Goal: Task Accomplishment & Management: Use online tool/utility

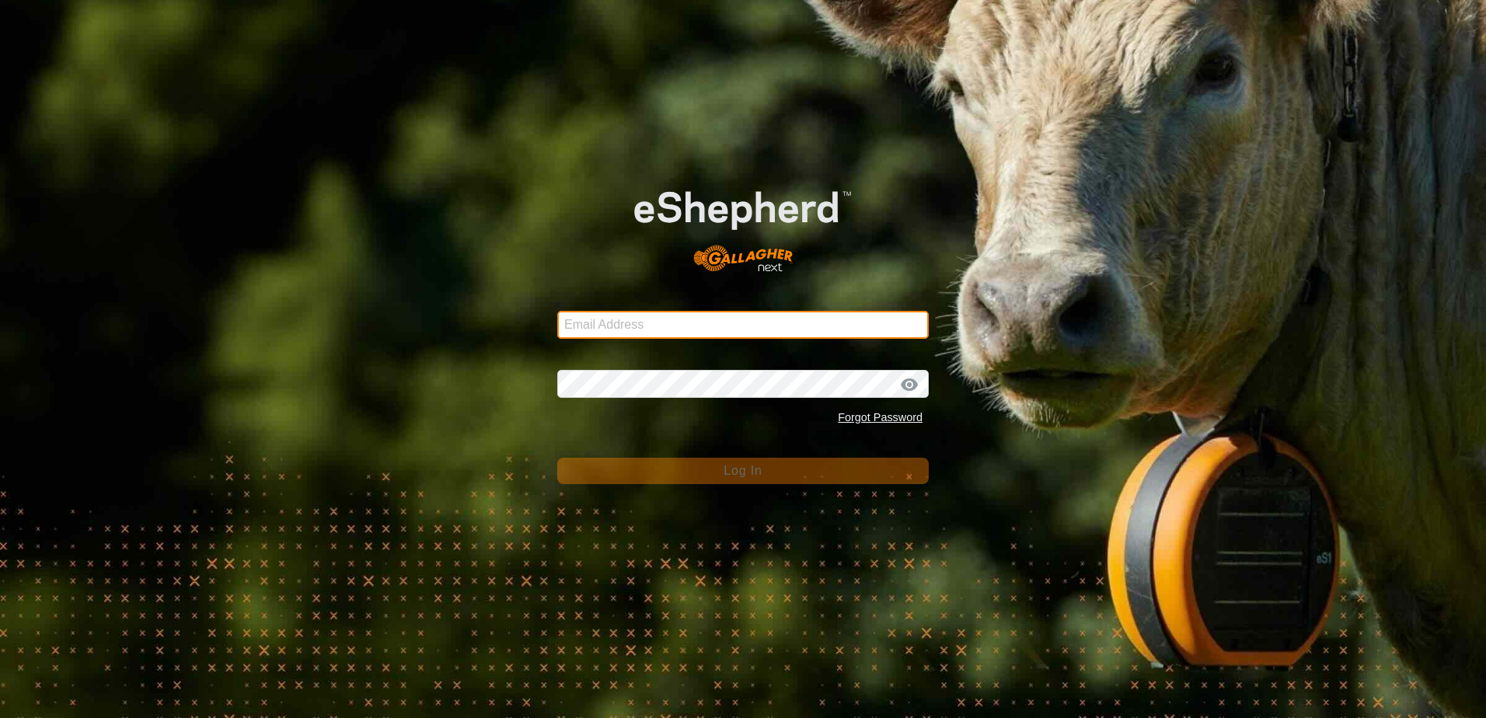
type input "[EMAIL_ADDRESS][DOMAIN_NAME]"
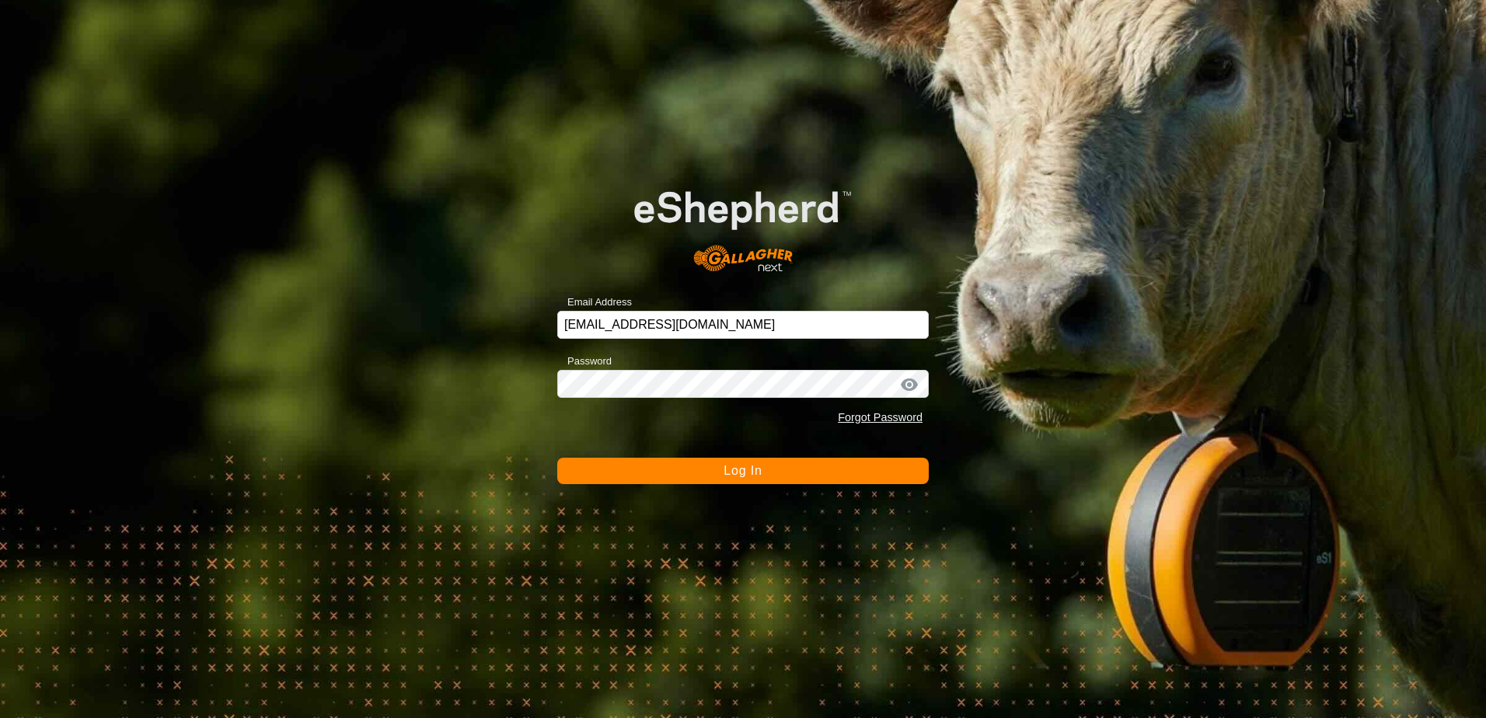
click at [738, 464] on span "Log In" at bounding box center [743, 470] width 38 height 13
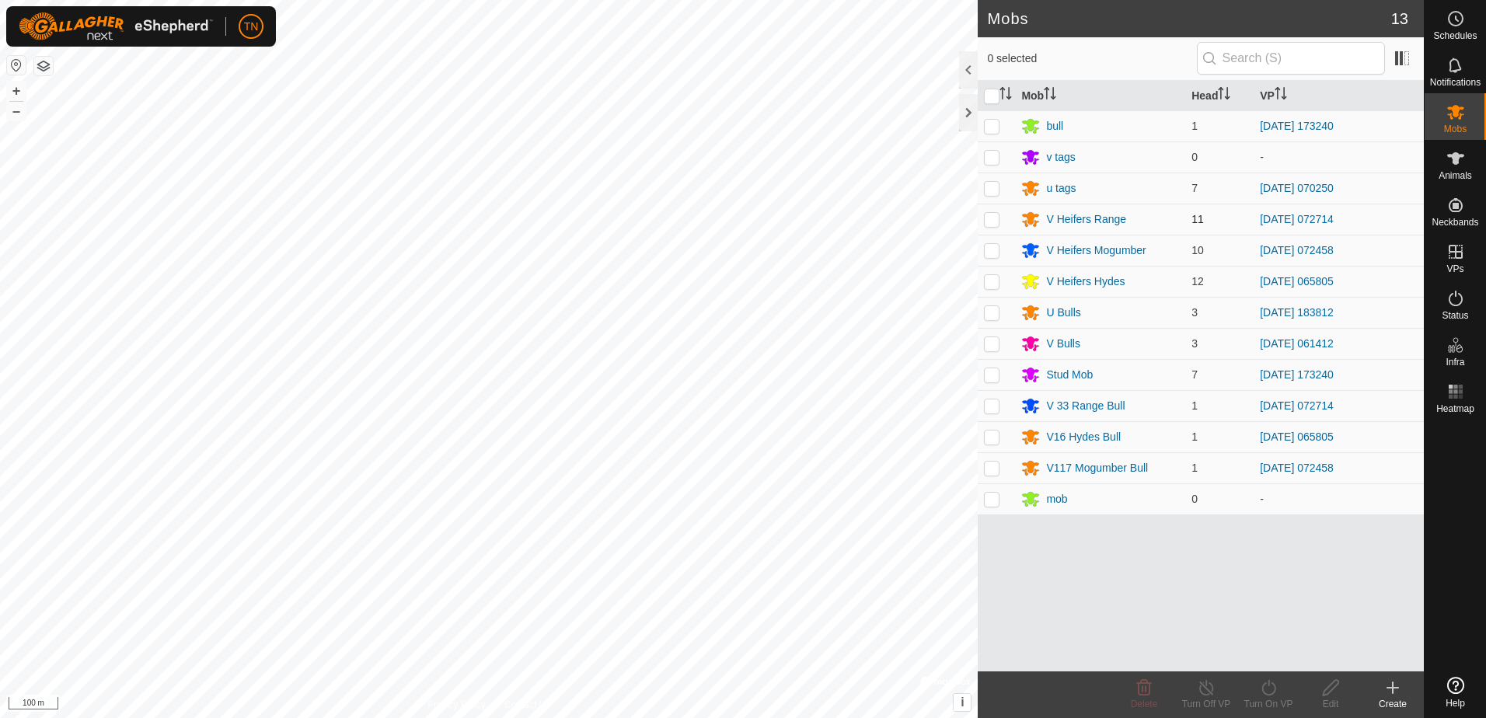
click at [992, 222] on p-checkbox at bounding box center [992, 219] width 16 height 12
checkbox input "true"
click at [1460, 298] on icon at bounding box center [1455, 298] width 19 height 19
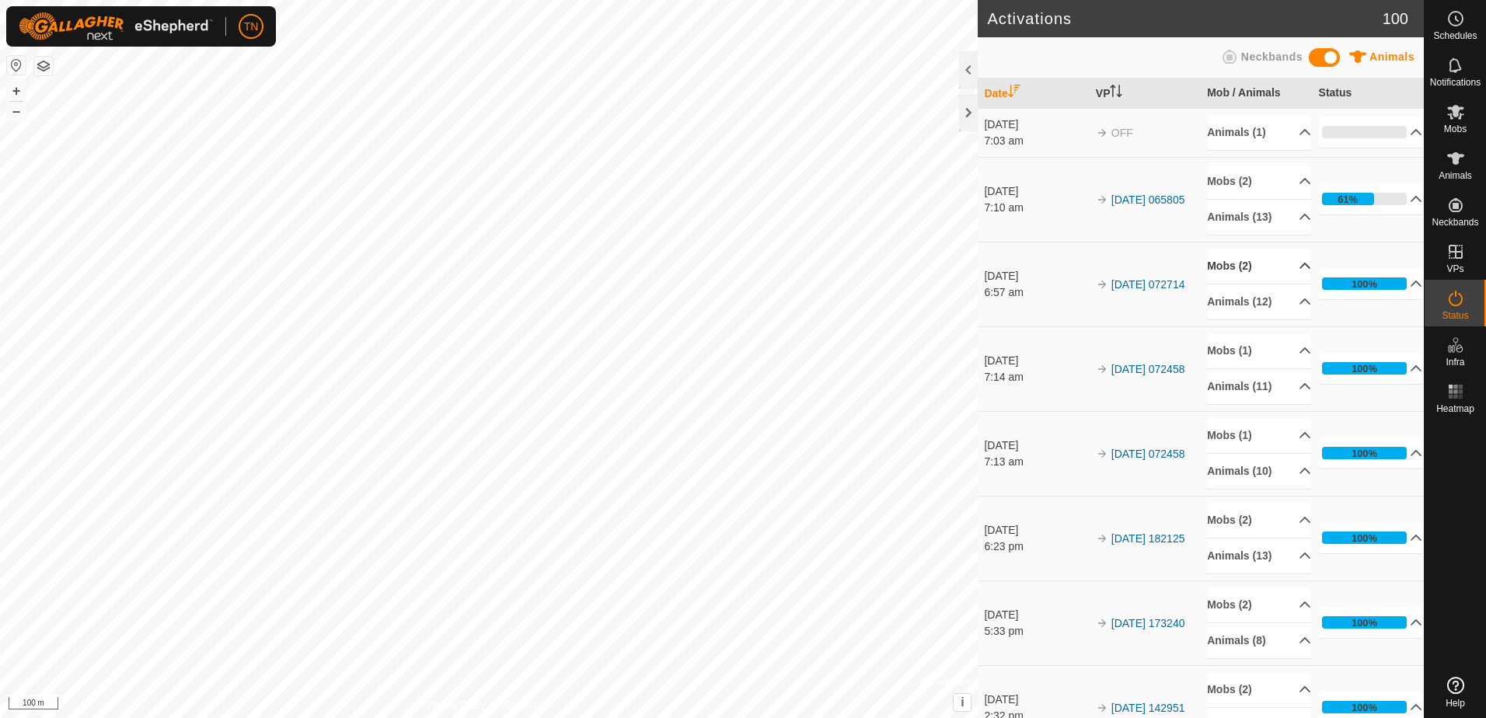
click at [1285, 268] on p-accordion-header "Mobs (2)" at bounding box center [1259, 266] width 104 height 35
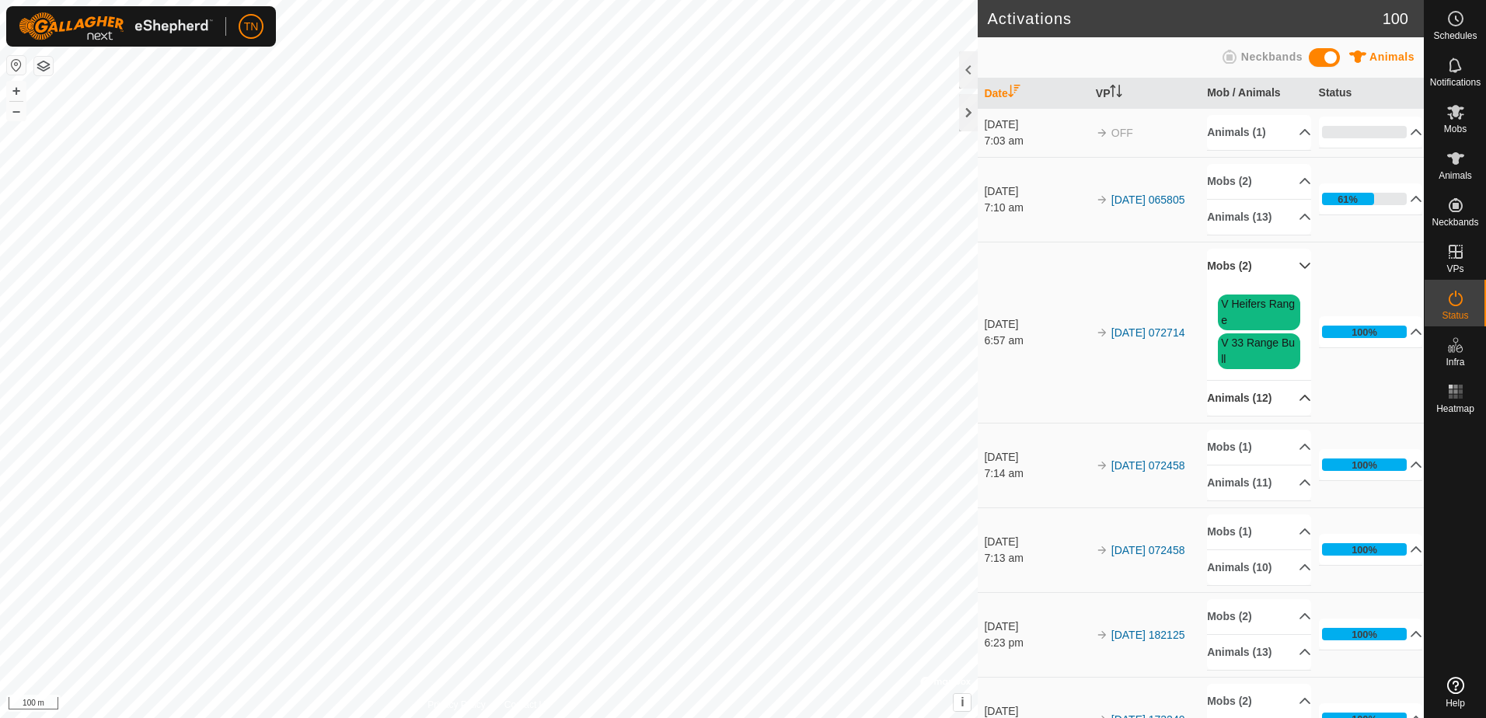
click at [1275, 393] on p-accordion-header "Animals (12)" at bounding box center [1259, 398] width 104 height 35
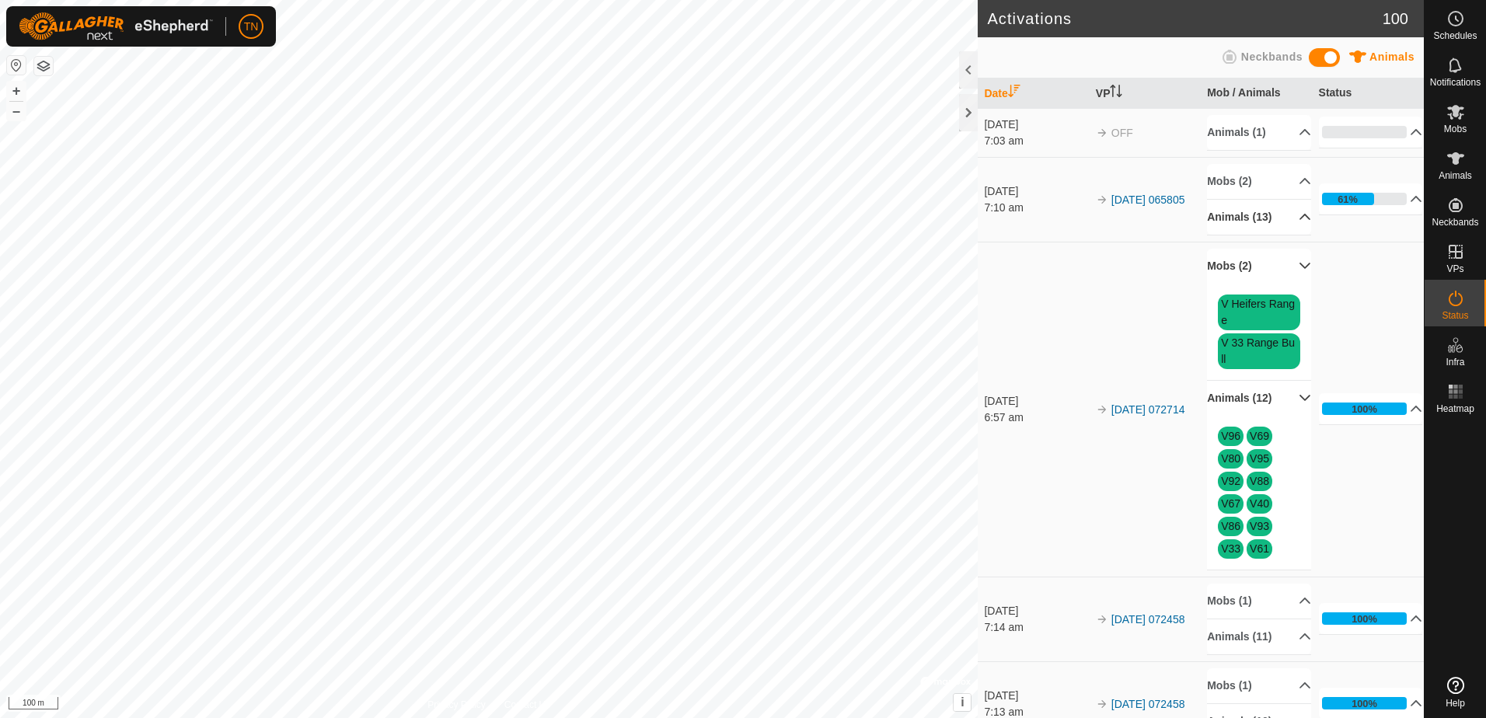
click at [1285, 217] on p-accordion-header "Animals (13)" at bounding box center [1259, 217] width 104 height 35
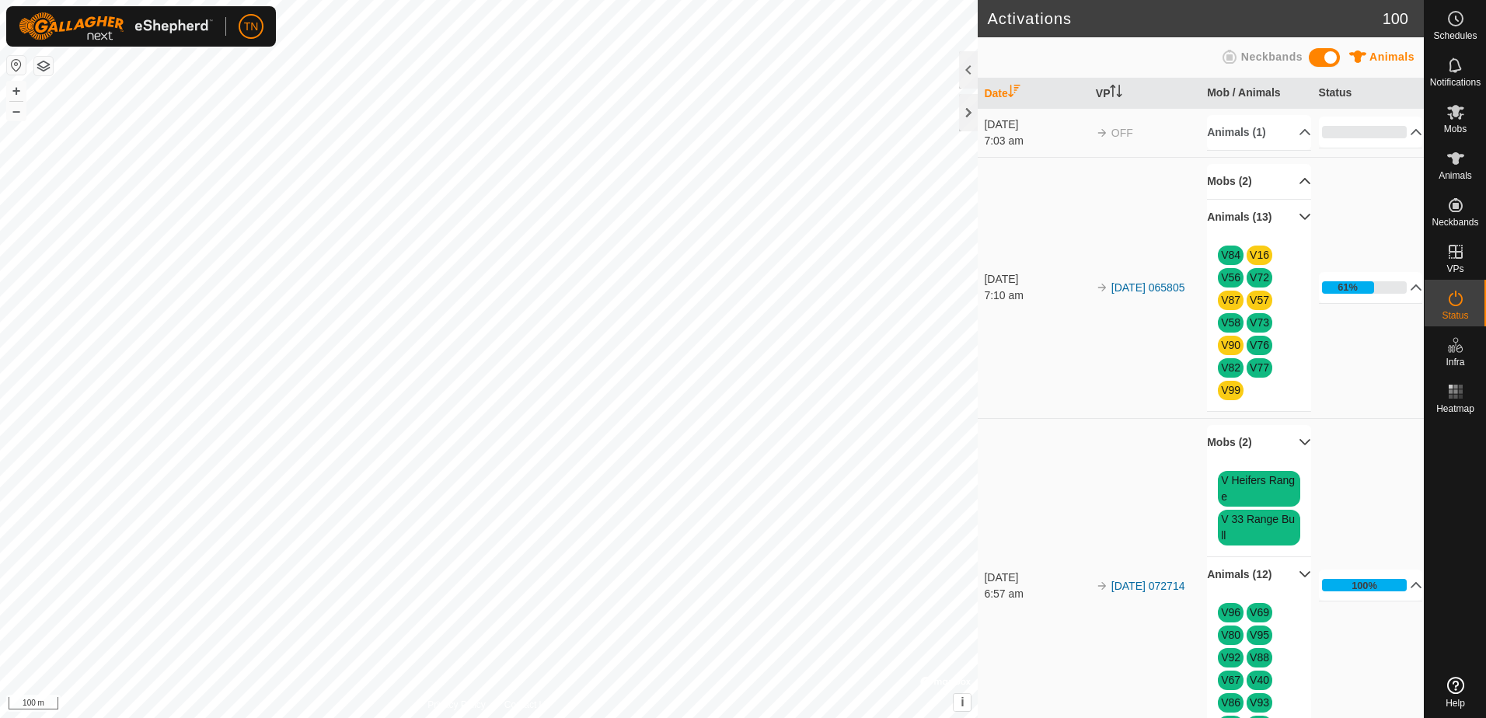
click at [1287, 176] on p-accordion-header "Mobs (2)" at bounding box center [1259, 181] width 104 height 35
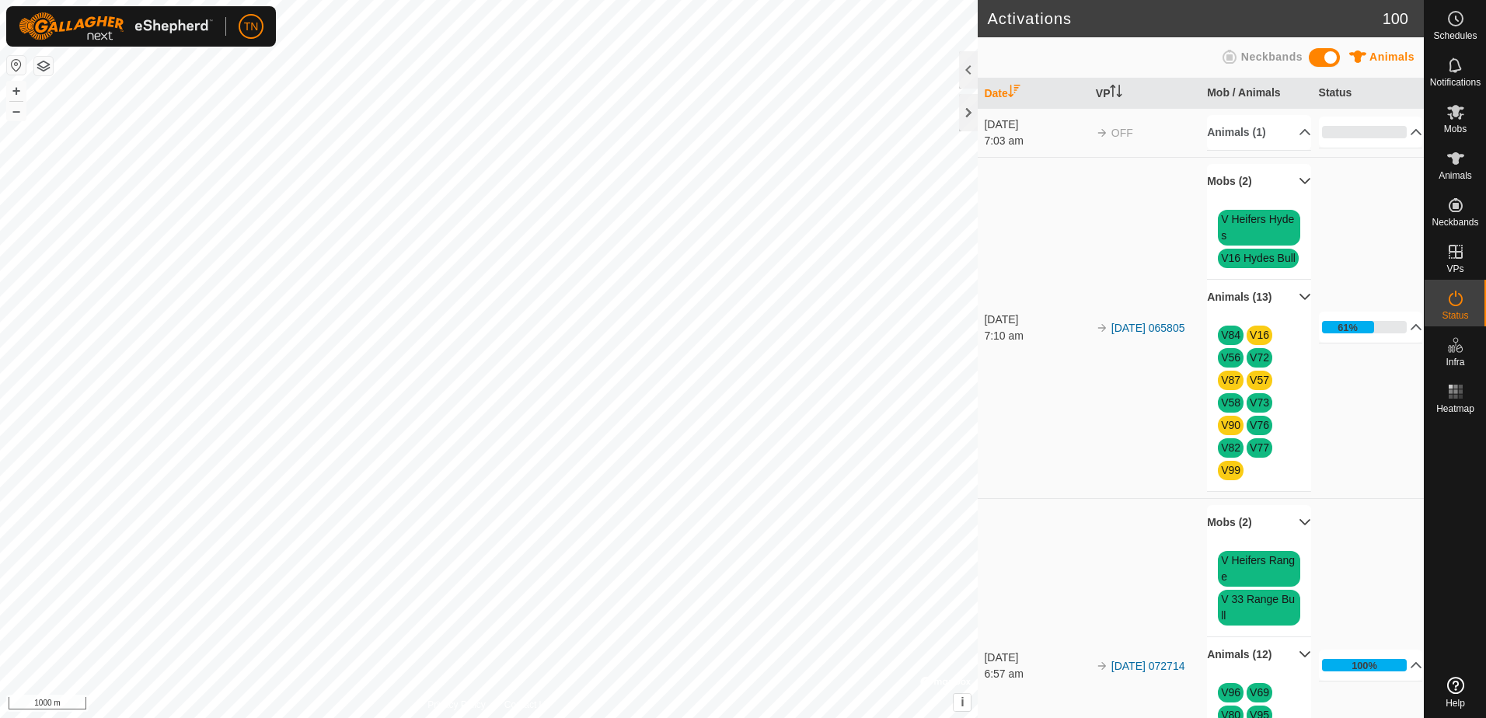
click at [1118, 366] on div "Activations 100 Animals Neckbands Date VP Mob / Animals Status [DATE] 7:03 am O…" at bounding box center [712, 359] width 1424 height 718
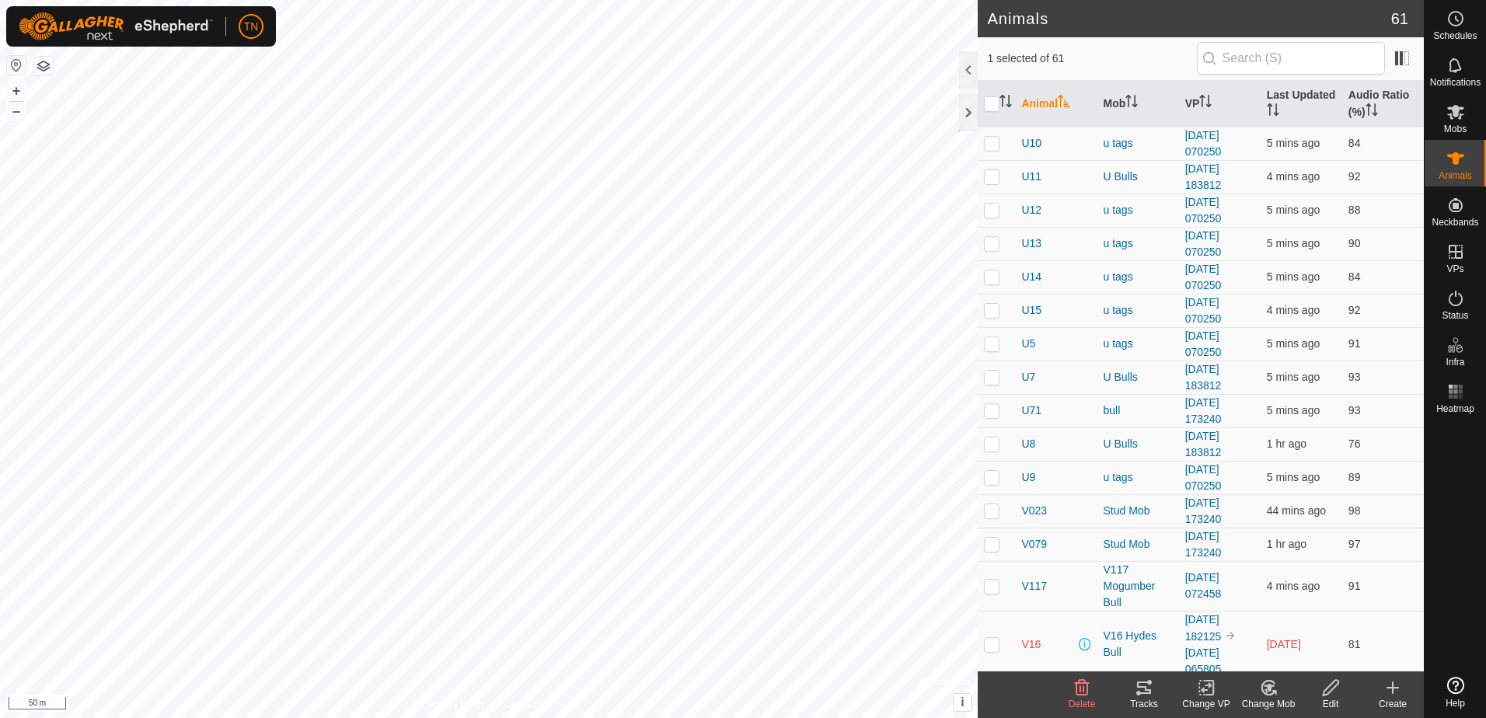
click at [1142, 686] on icon at bounding box center [1144, 688] width 14 height 12
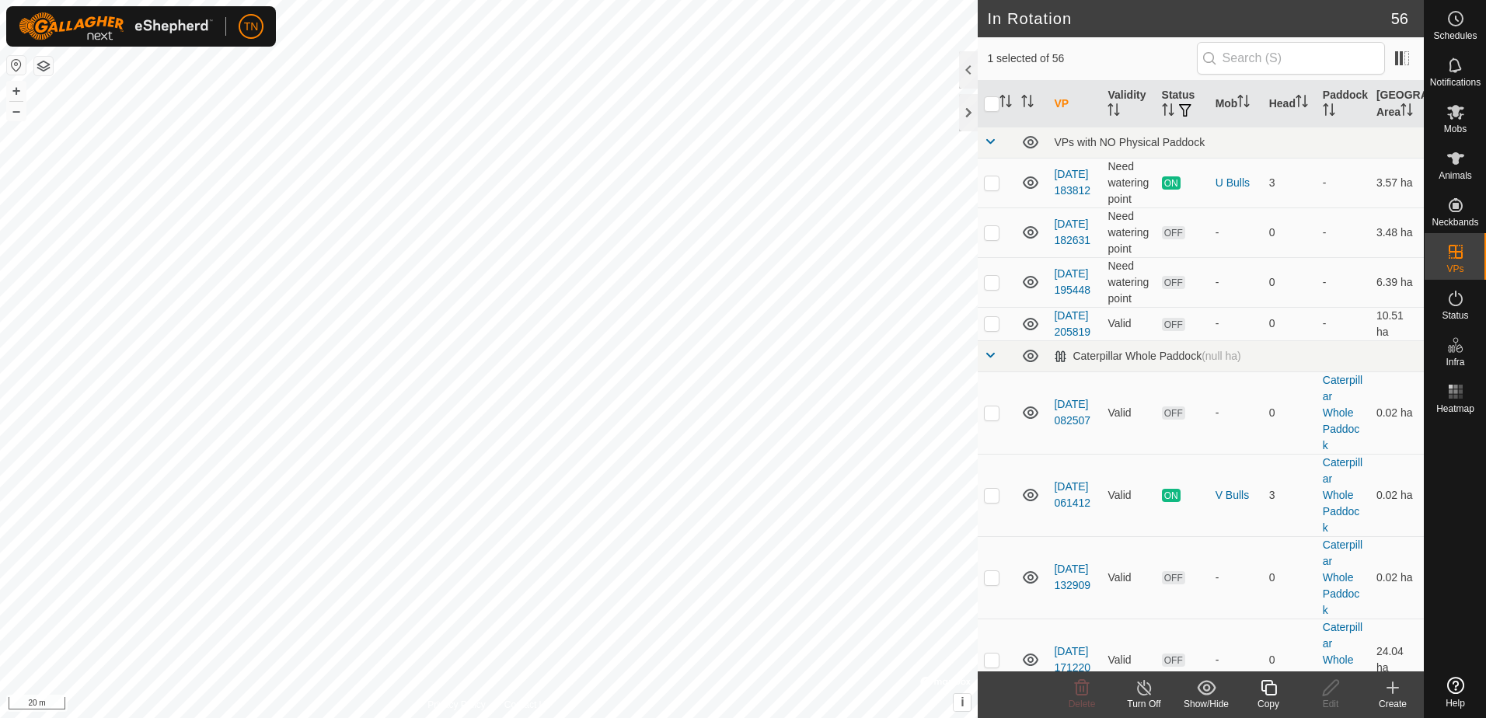
click at [1267, 682] on icon at bounding box center [1268, 687] width 19 height 19
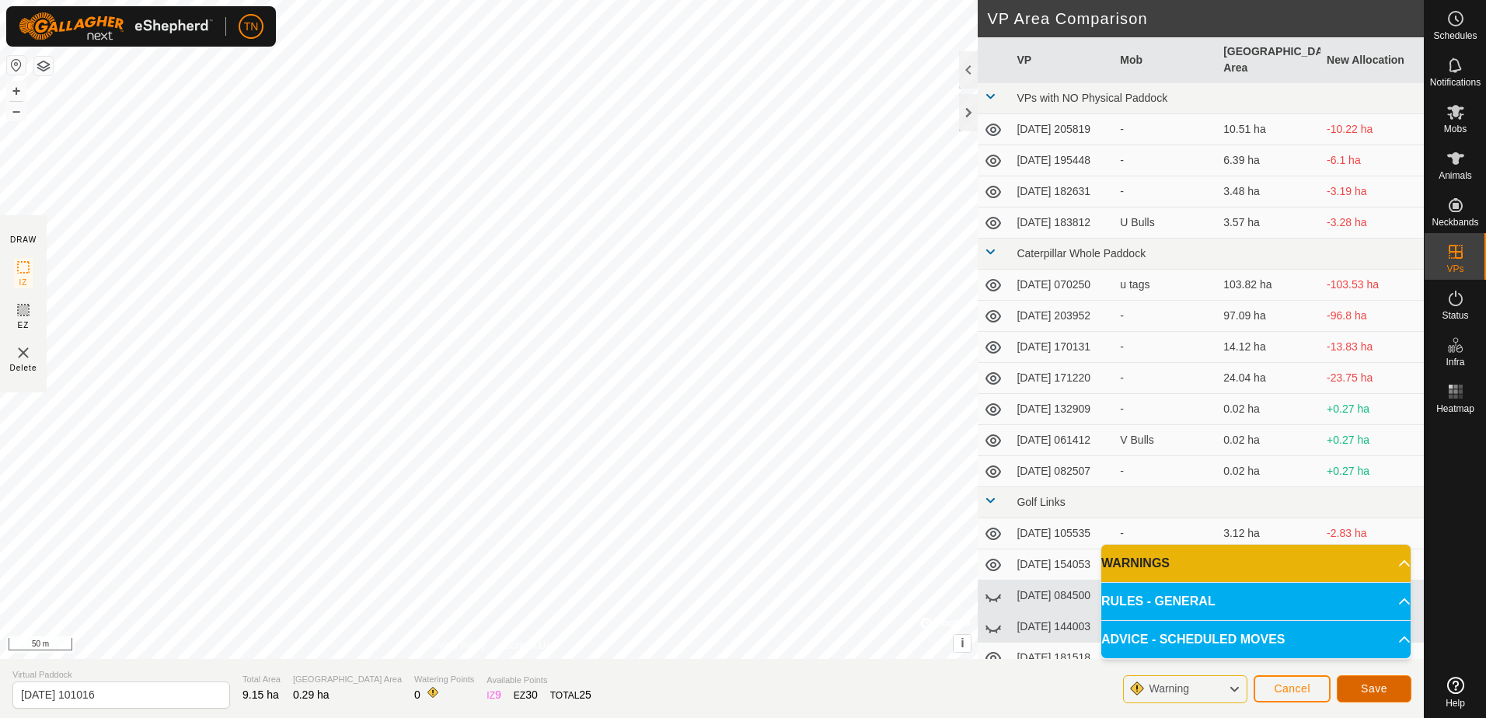
click at [1395, 686] on button "Save" at bounding box center [1374, 688] width 75 height 27
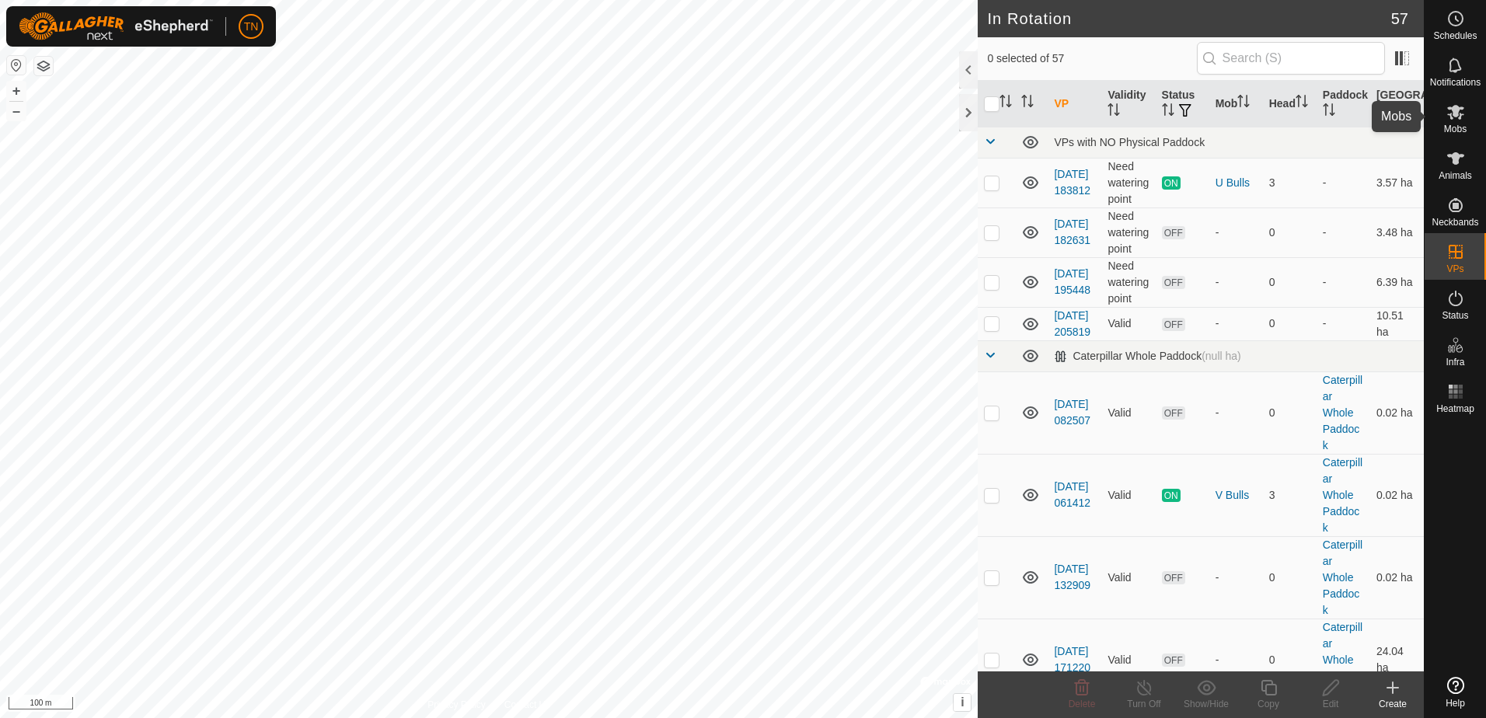
click at [1453, 117] on icon at bounding box center [1455, 112] width 19 height 19
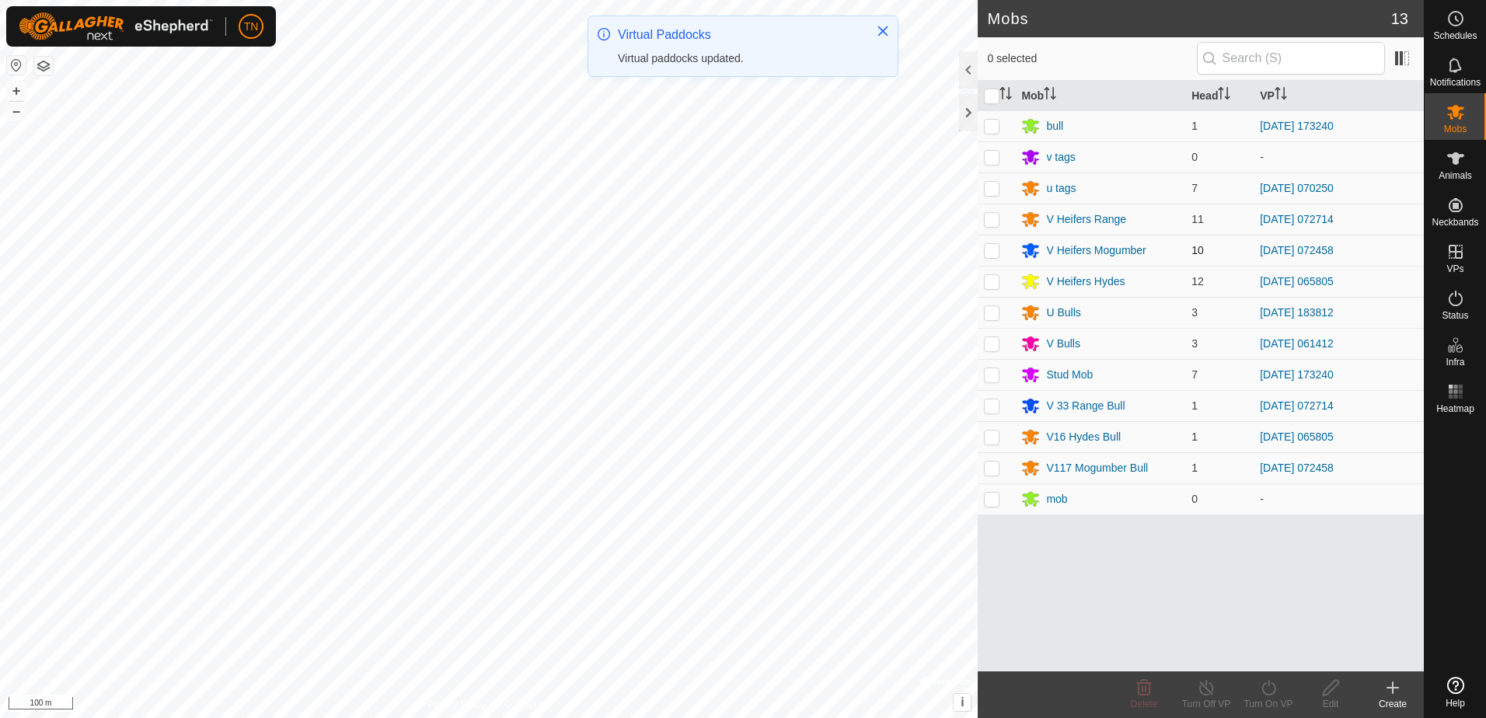
click at [990, 252] on p-checkbox at bounding box center [992, 250] width 16 height 12
checkbox input "true"
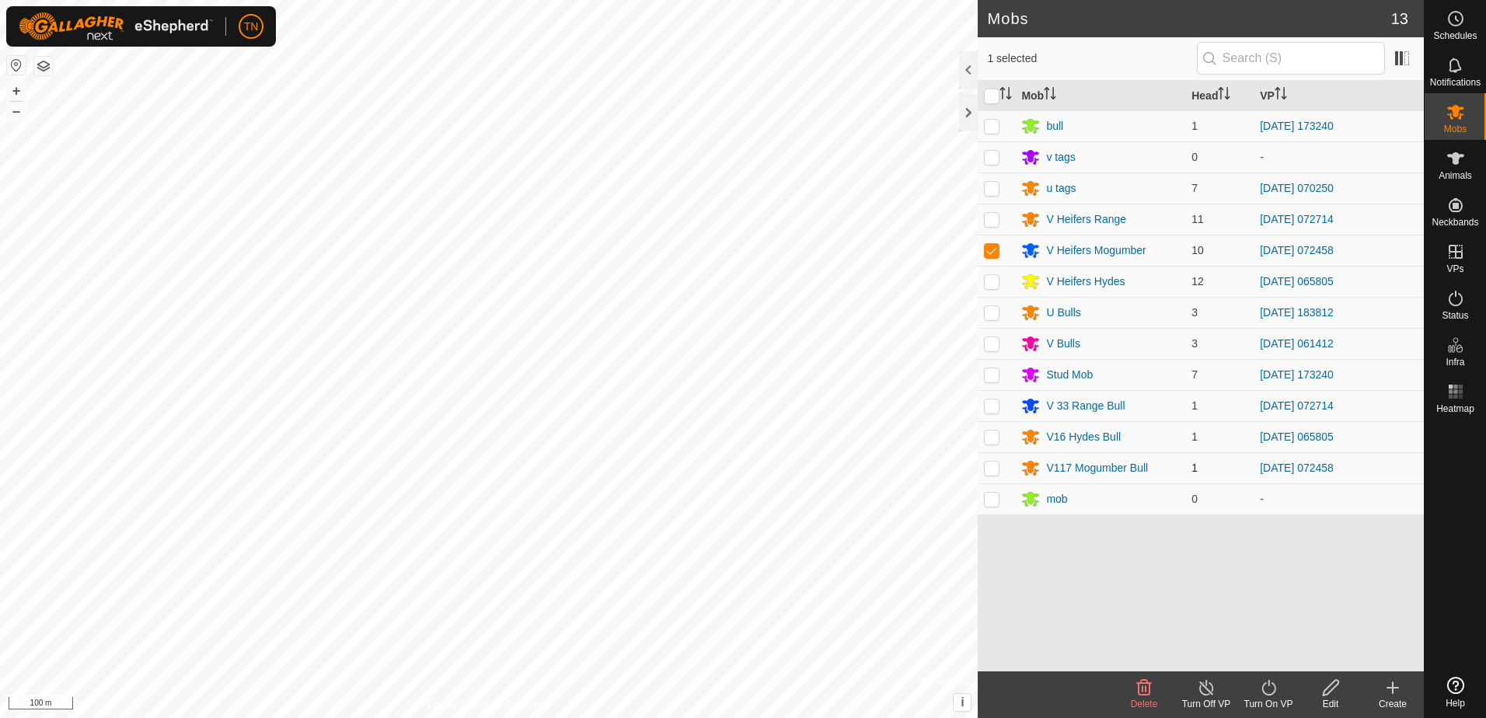
click at [996, 469] on p-checkbox at bounding box center [992, 468] width 16 height 12
checkbox input "true"
click at [1267, 691] on icon at bounding box center [1268, 687] width 19 height 19
click at [1272, 659] on link "Now" at bounding box center [1315, 653] width 154 height 31
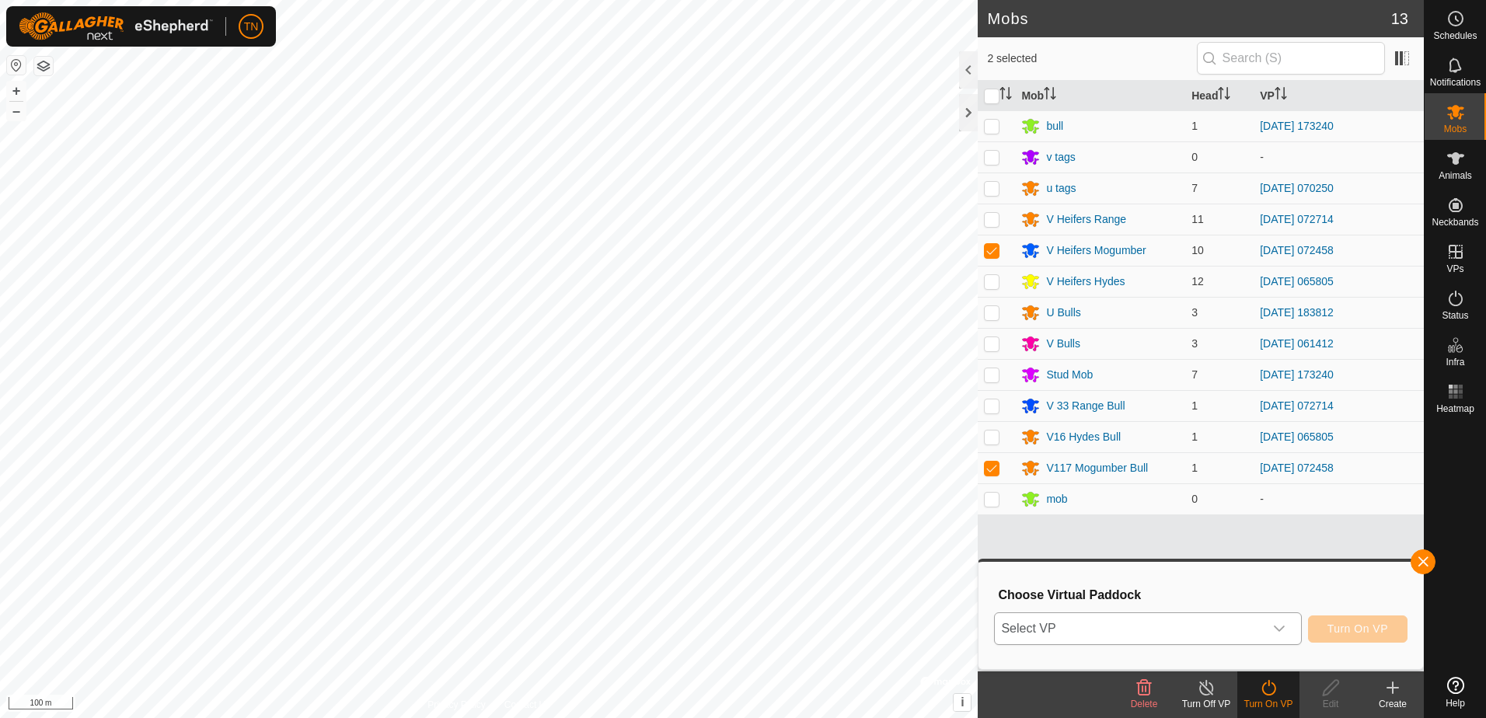
click at [1247, 629] on span "Select VP" at bounding box center [1129, 628] width 268 height 31
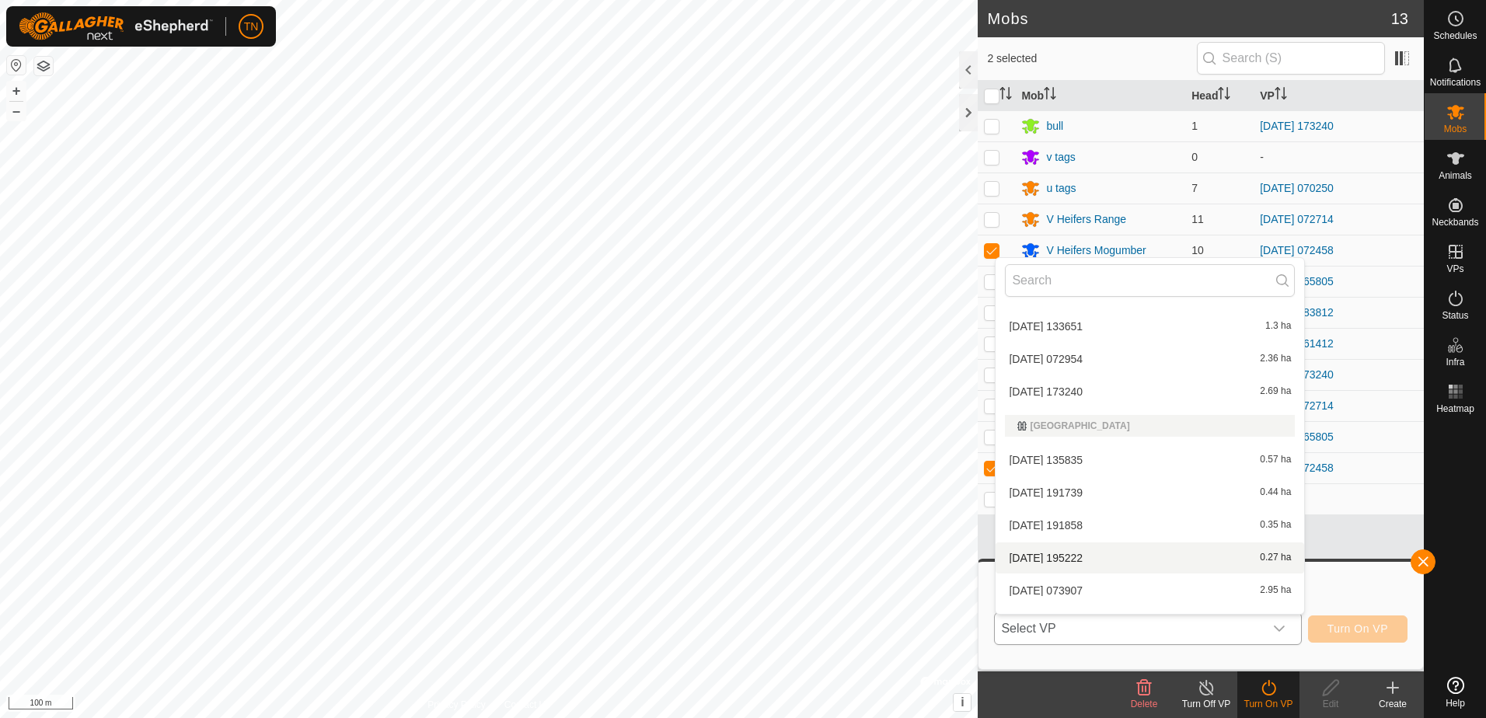
scroll to position [1906, 0]
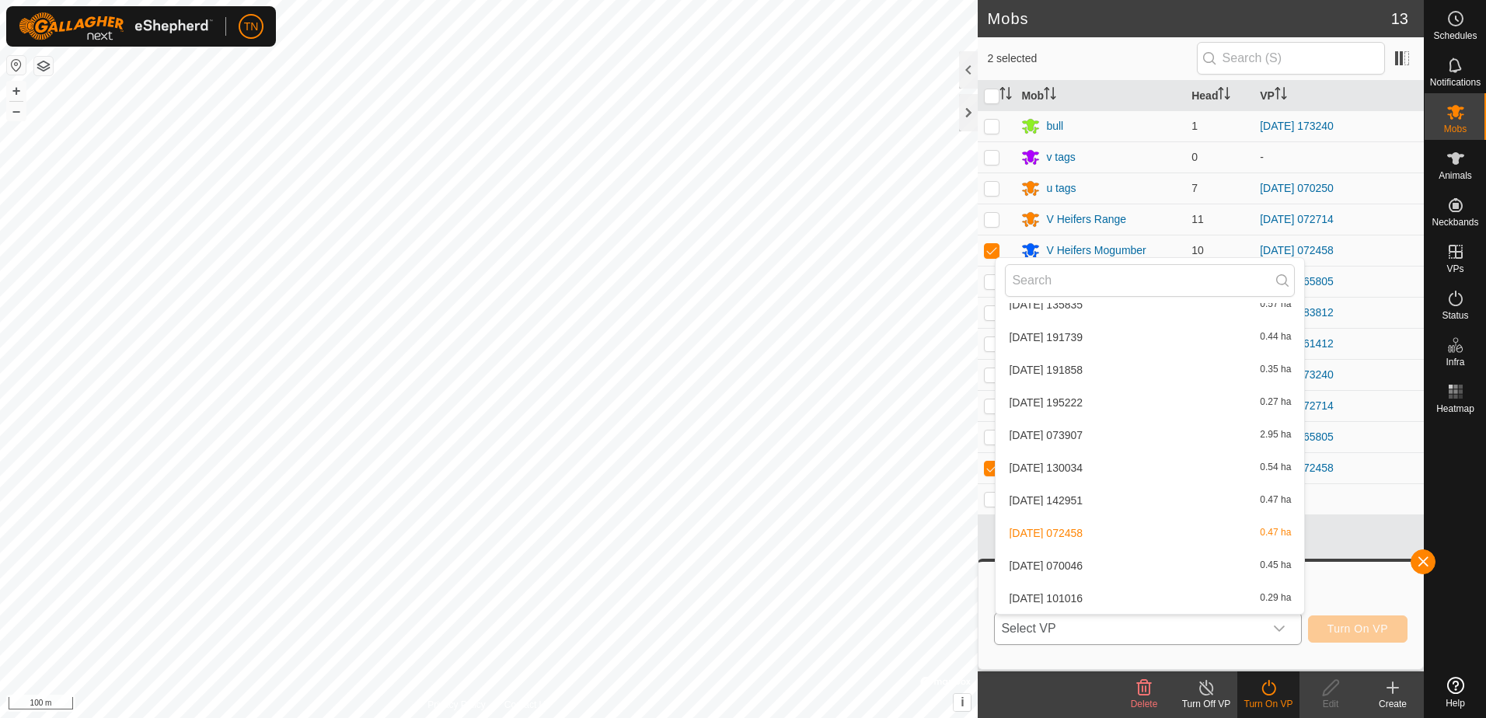
click at [1209, 601] on li "[DATE] [DATE] 0.29 ha" at bounding box center [1150, 598] width 309 height 31
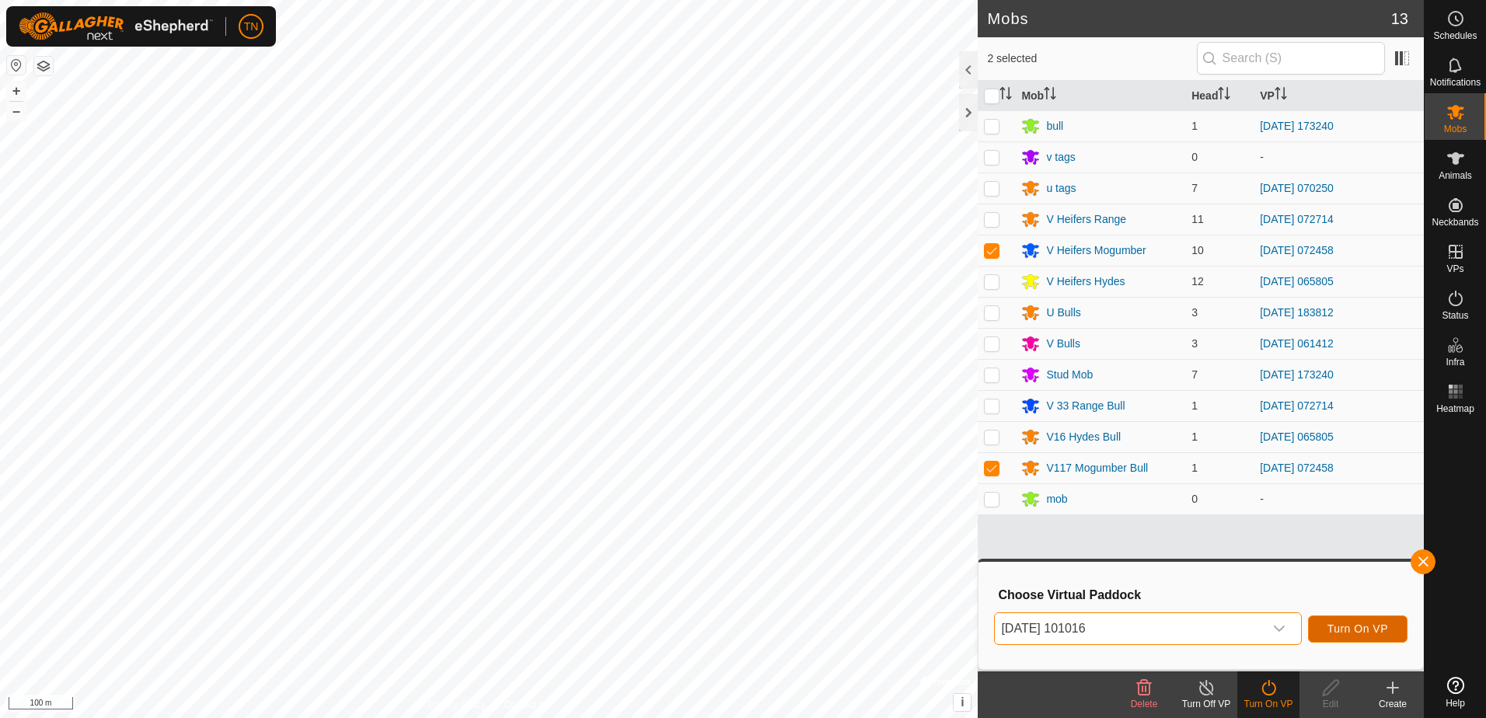
click at [1363, 635] on span "Turn On VP" at bounding box center [1357, 629] width 61 height 12
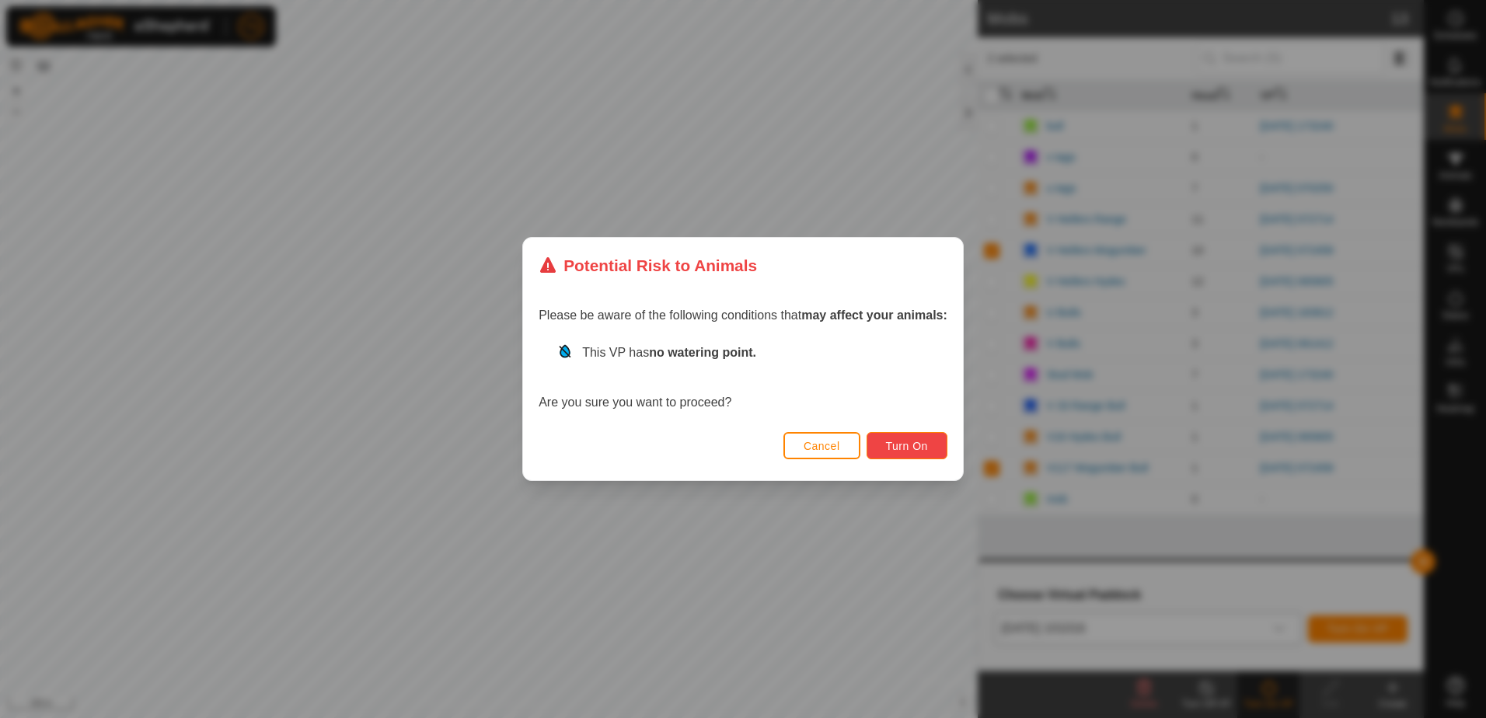
click at [912, 453] on button "Turn On" at bounding box center [907, 445] width 81 height 27
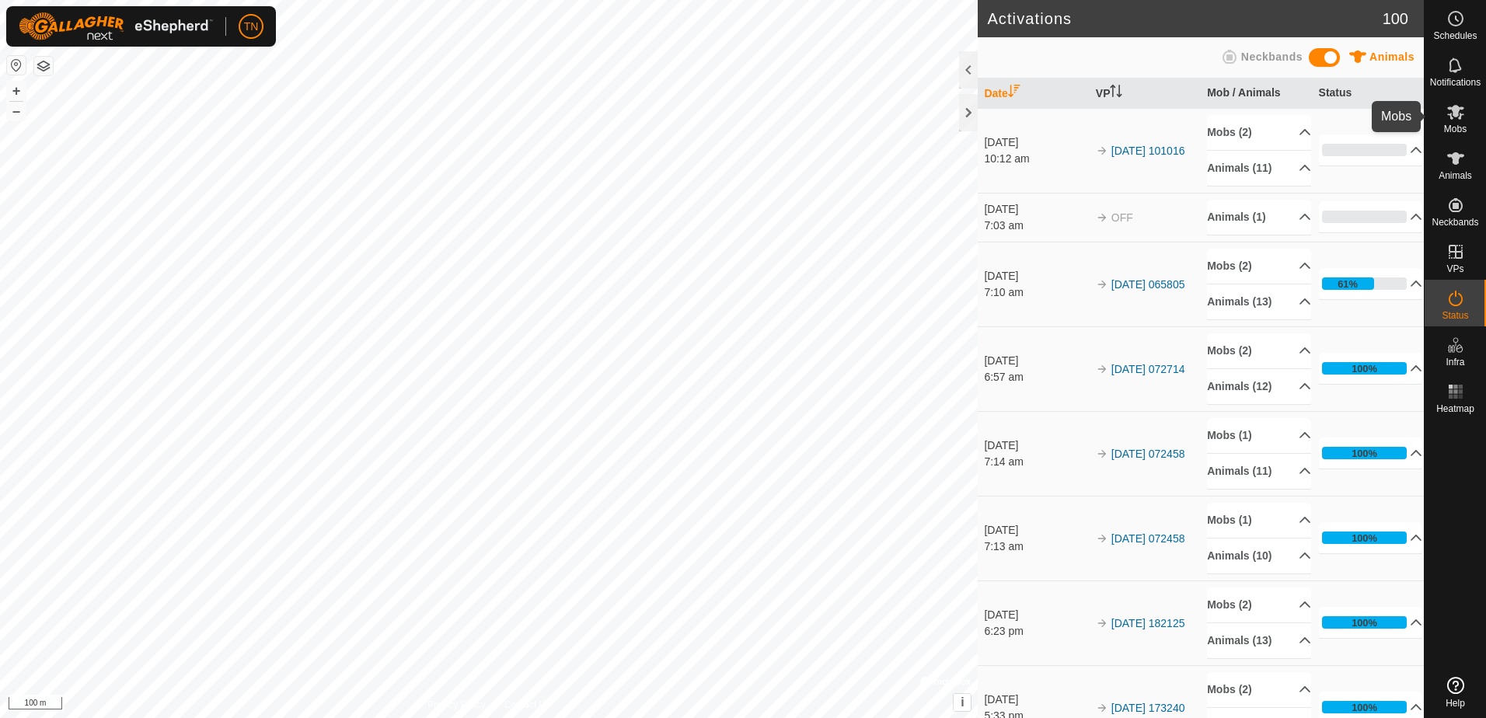
click at [1450, 114] on icon at bounding box center [1455, 112] width 17 height 15
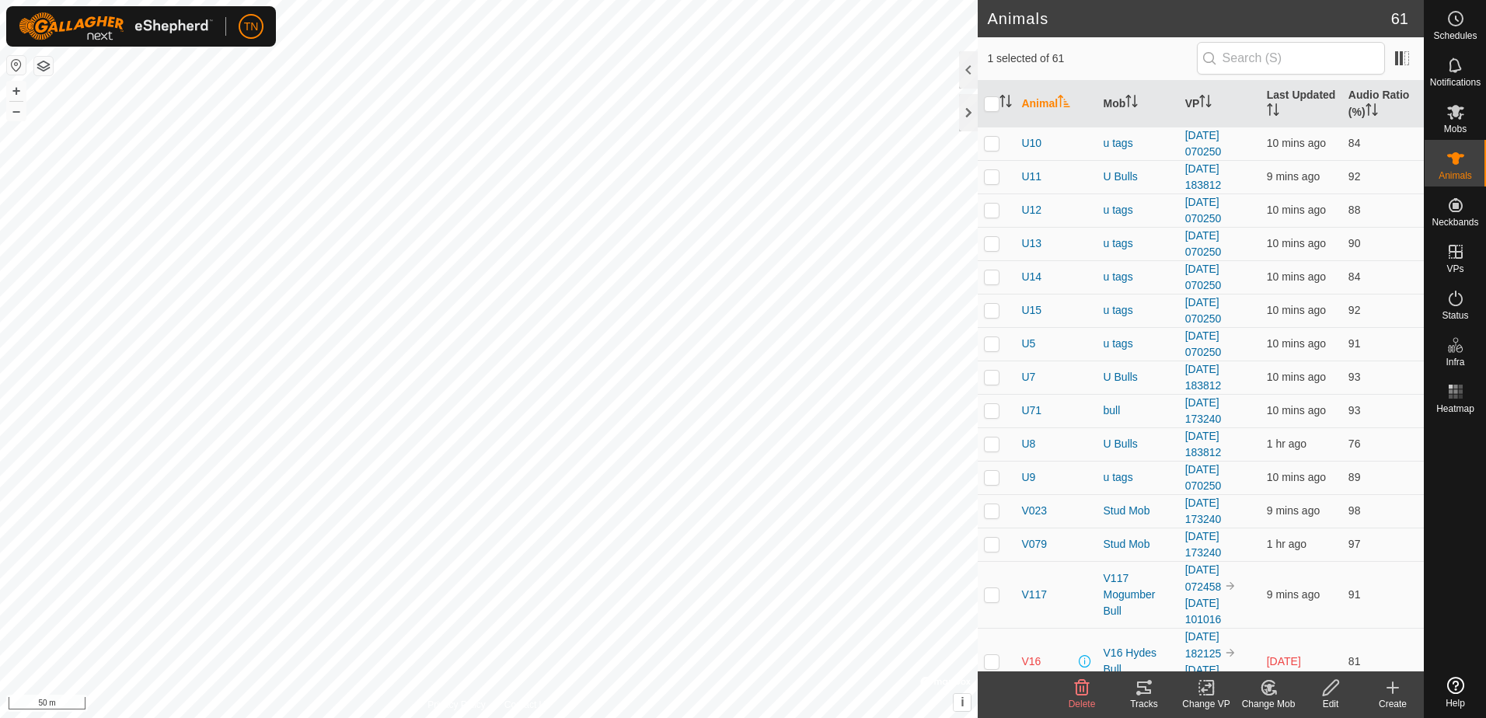
click at [1143, 685] on icon at bounding box center [1144, 687] width 19 height 19
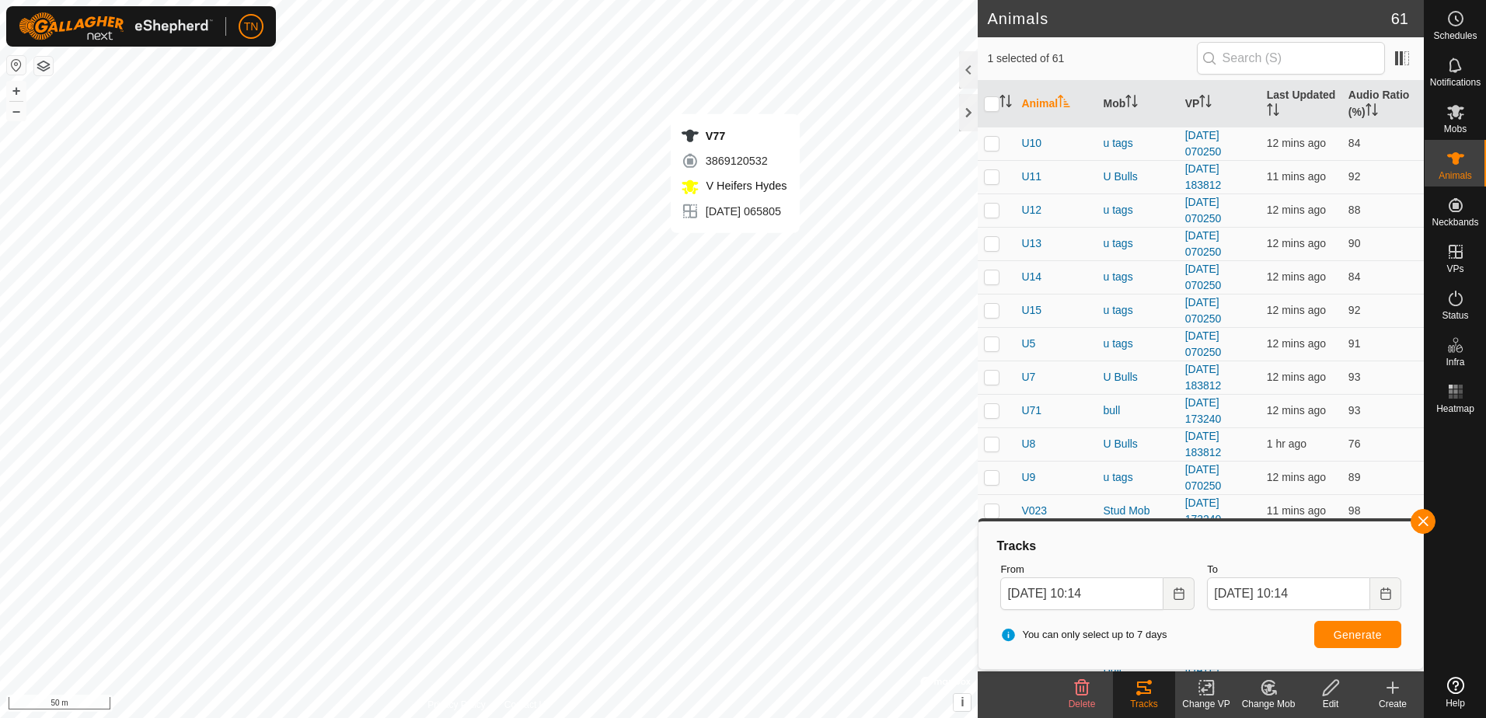
checkbox input "false"
checkbox input "true"
click at [1357, 637] on span "Generate" at bounding box center [1358, 635] width 48 height 12
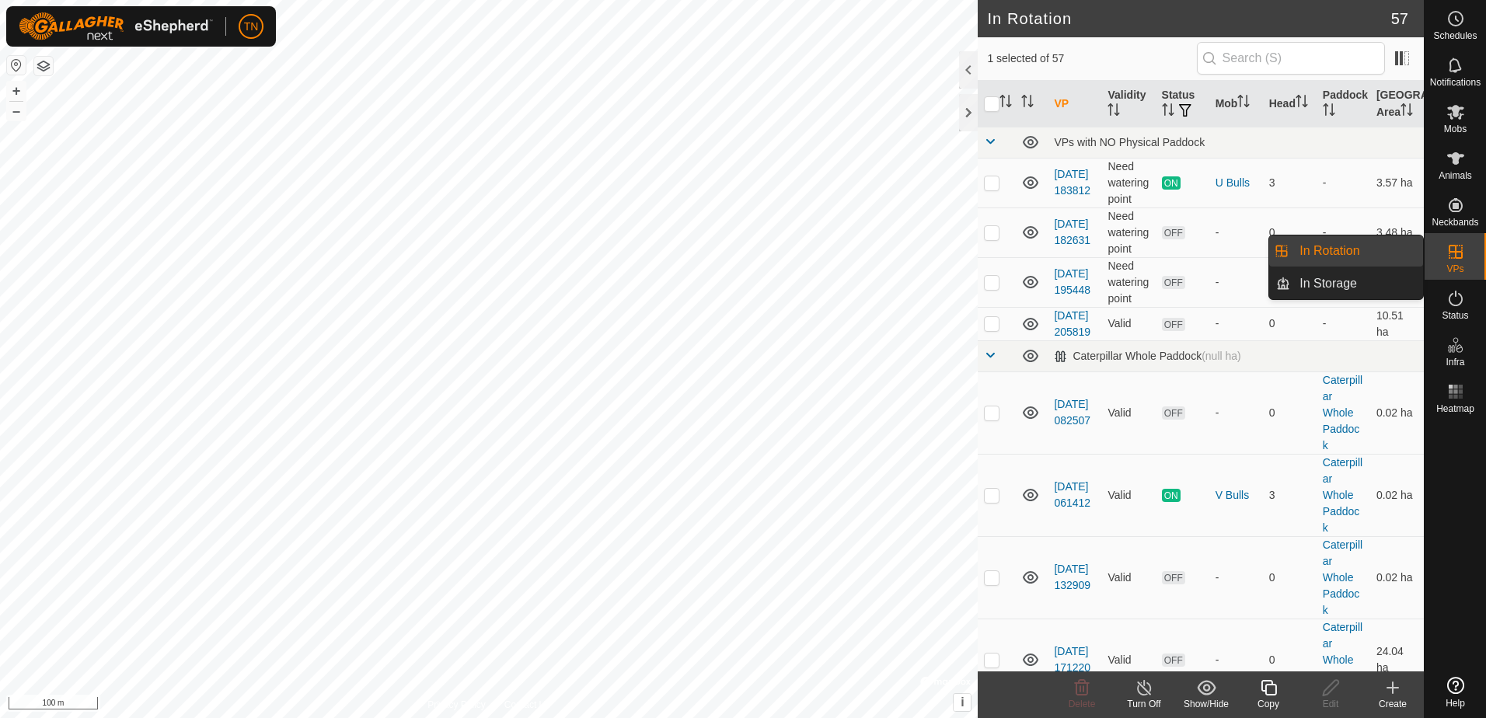
click at [1451, 260] on icon at bounding box center [1455, 251] width 19 height 19
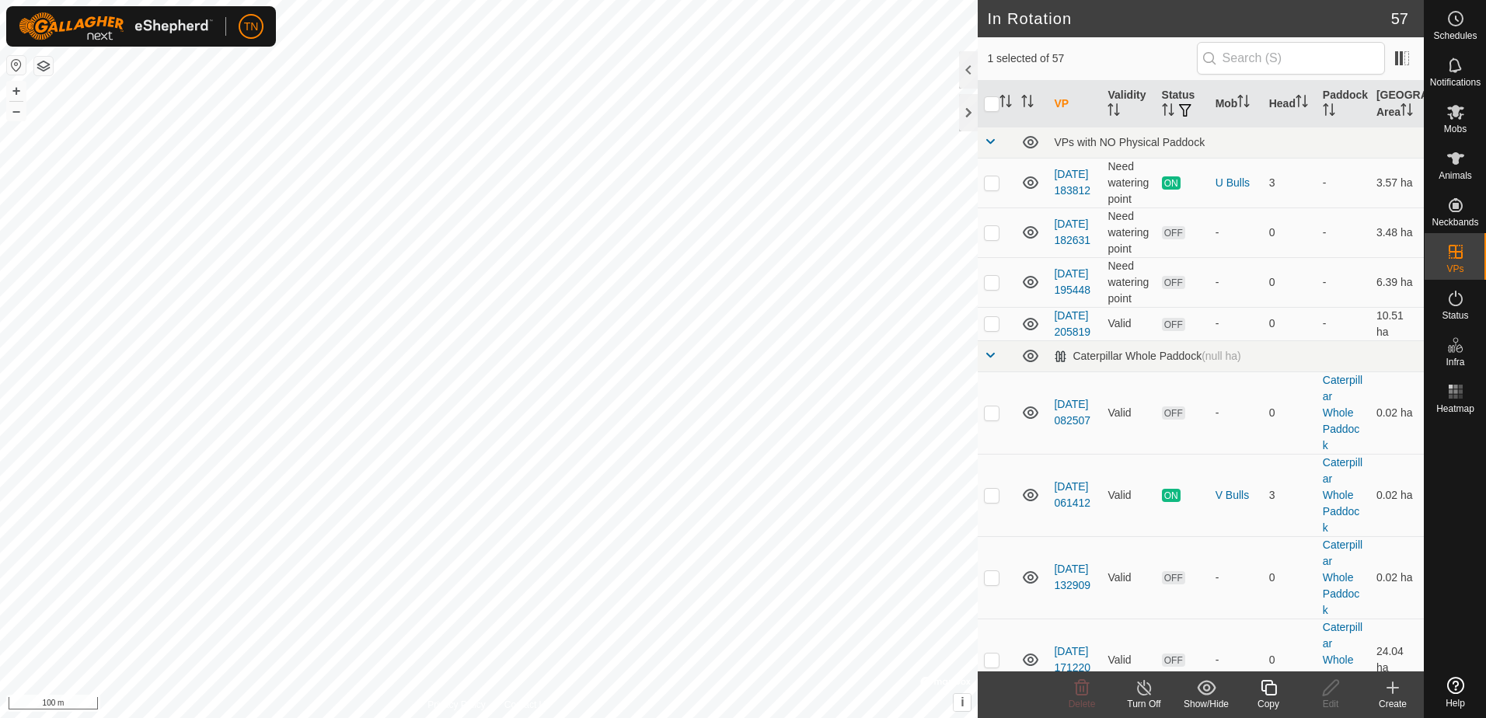
click at [1264, 689] on icon at bounding box center [1268, 687] width 19 height 19
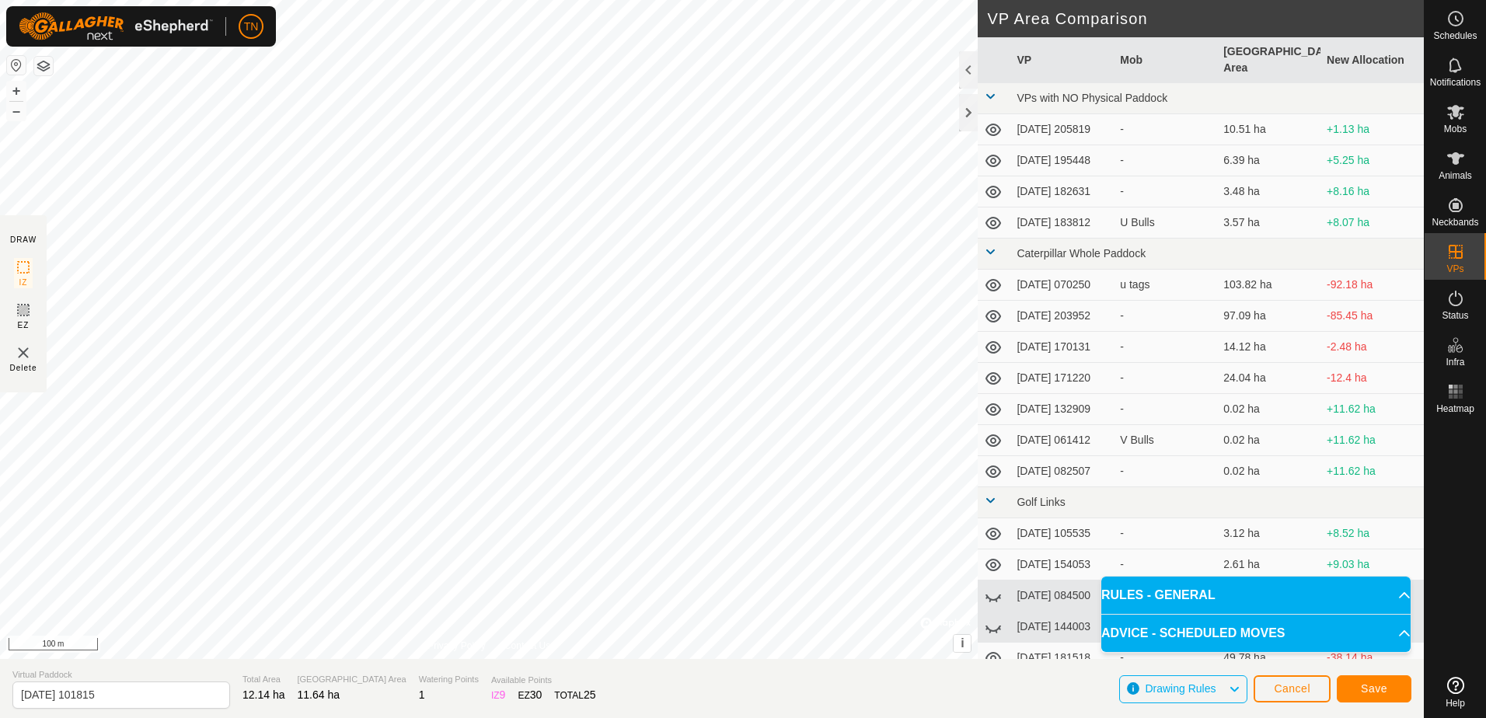
click at [1034, 322] on div "DRAW IZ EZ Delete Privacy Policy Contact Us IZ interior angle must be larger th…" at bounding box center [712, 329] width 1424 height 659
click at [1381, 686] on span "Save" at bounding box center [1374, 688] width 26 height 12
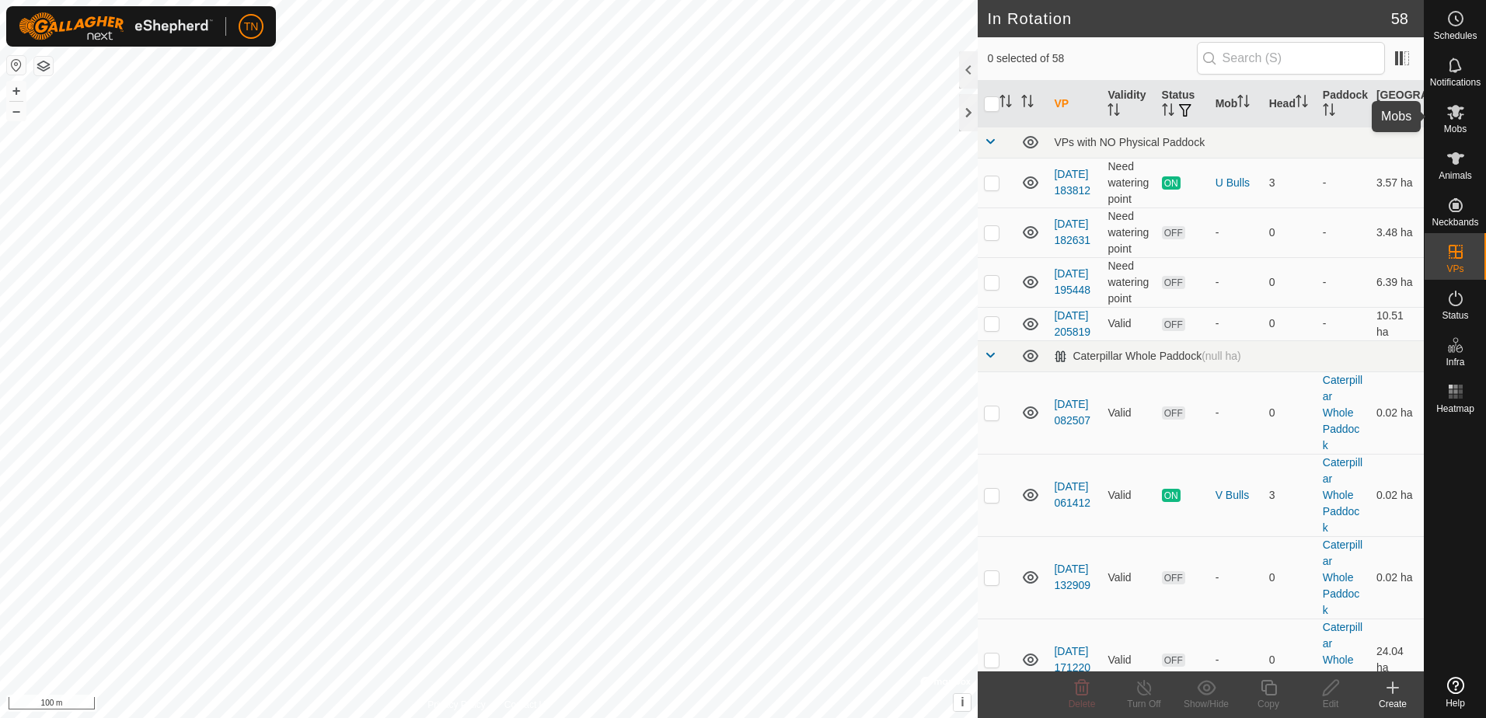
click at [1453, 115] on icon at bounding box center [1455, 112] width 17 height 15
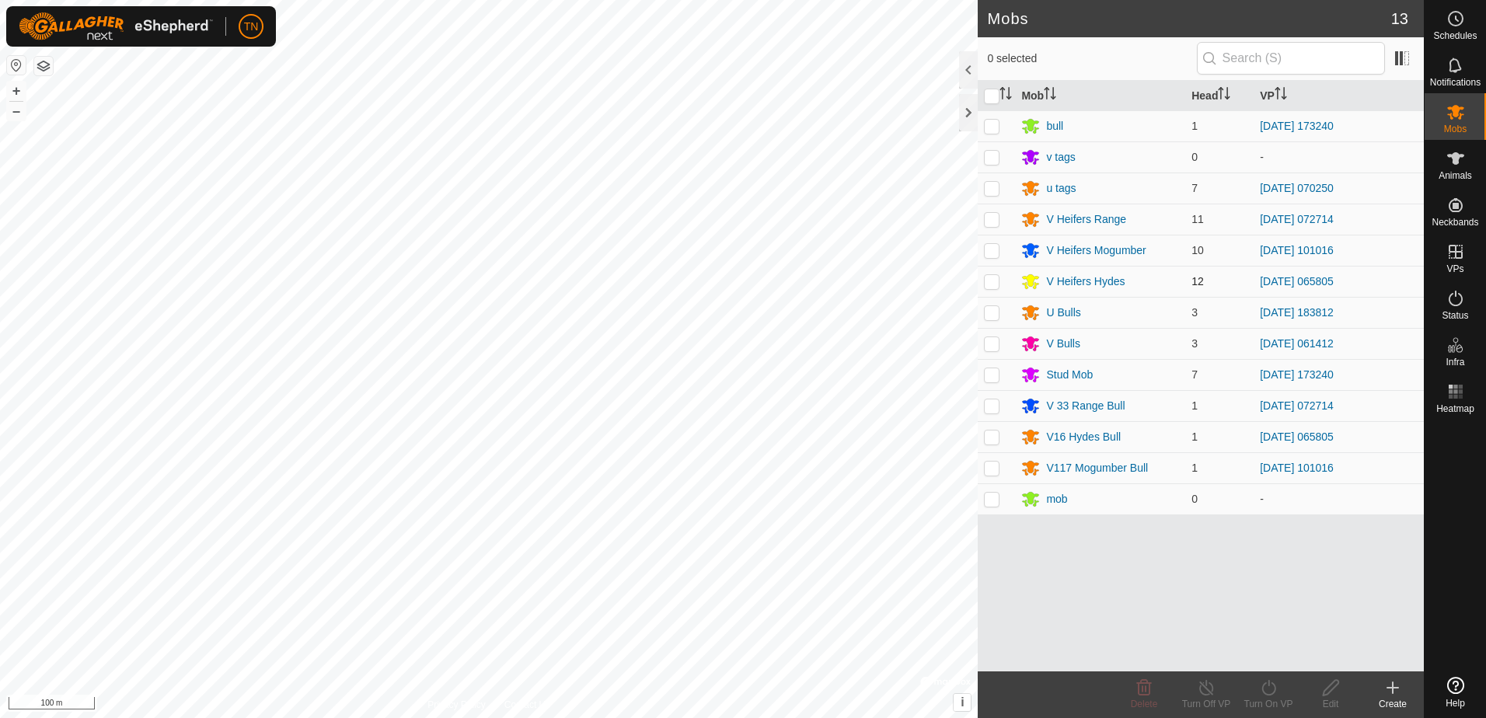
click at [992, 287] on p-checkbox at bounding box center [992, 281] width 16 height 12
checkbox input "true"
click at [993, 438] on p-checkbox at bounding box center [992, 437] width 16 height 12
checkbox input "true"
click at [1265, 699] on div "Turn On VP" at bounding box center [1268, 704] width 62 height 14
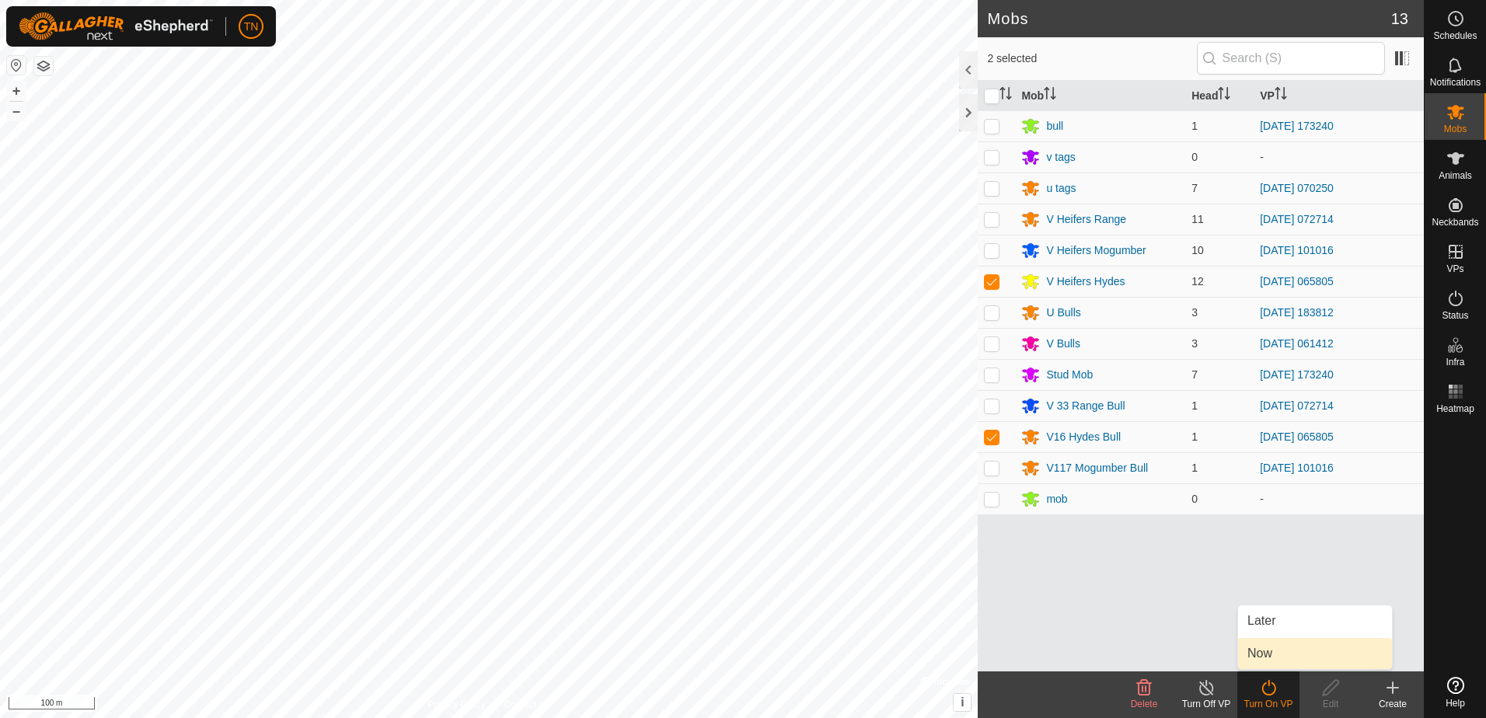
click at [1276, 653] on link "Now" at bounding box center [1315, 653] width 154 height 31
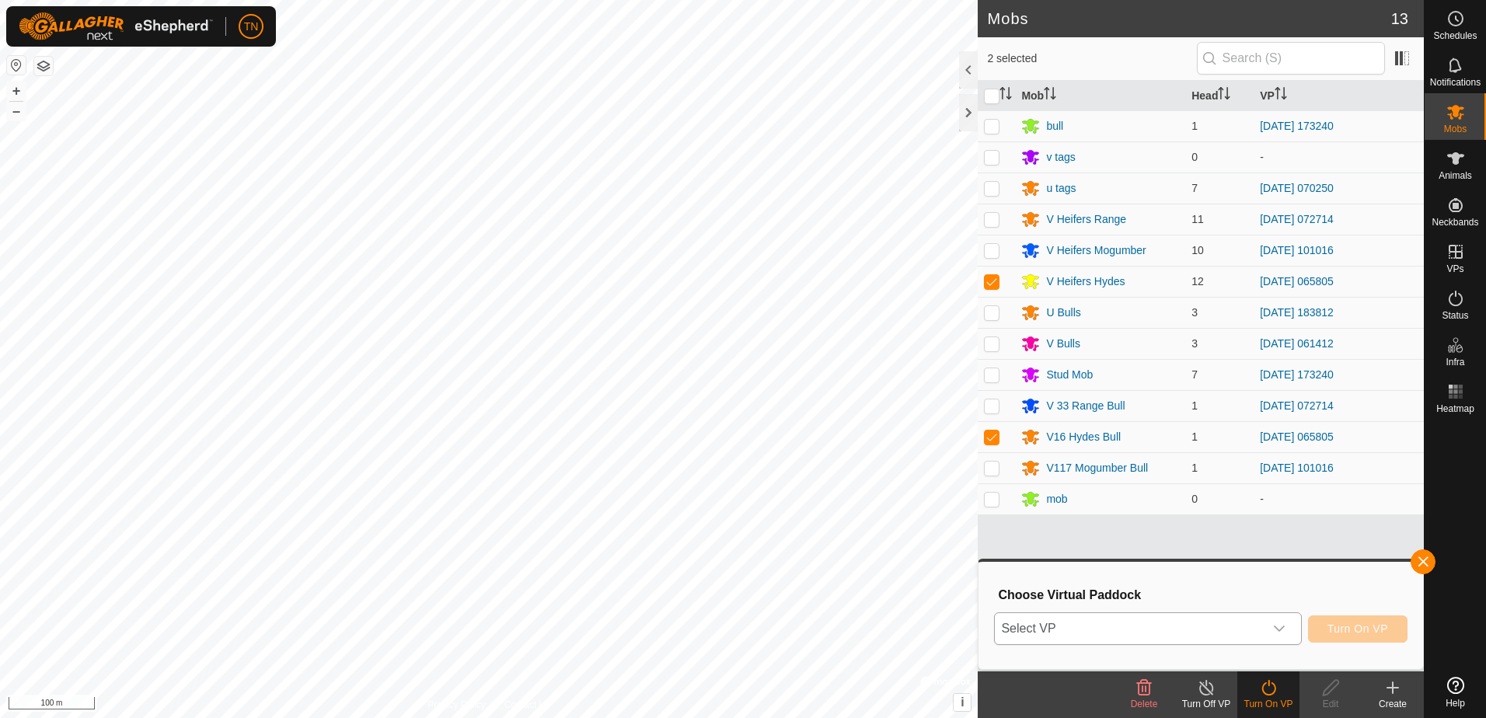
click at [1250, 624] on span "Select VP" at bounding box center [1129, 628] width 268 height 31
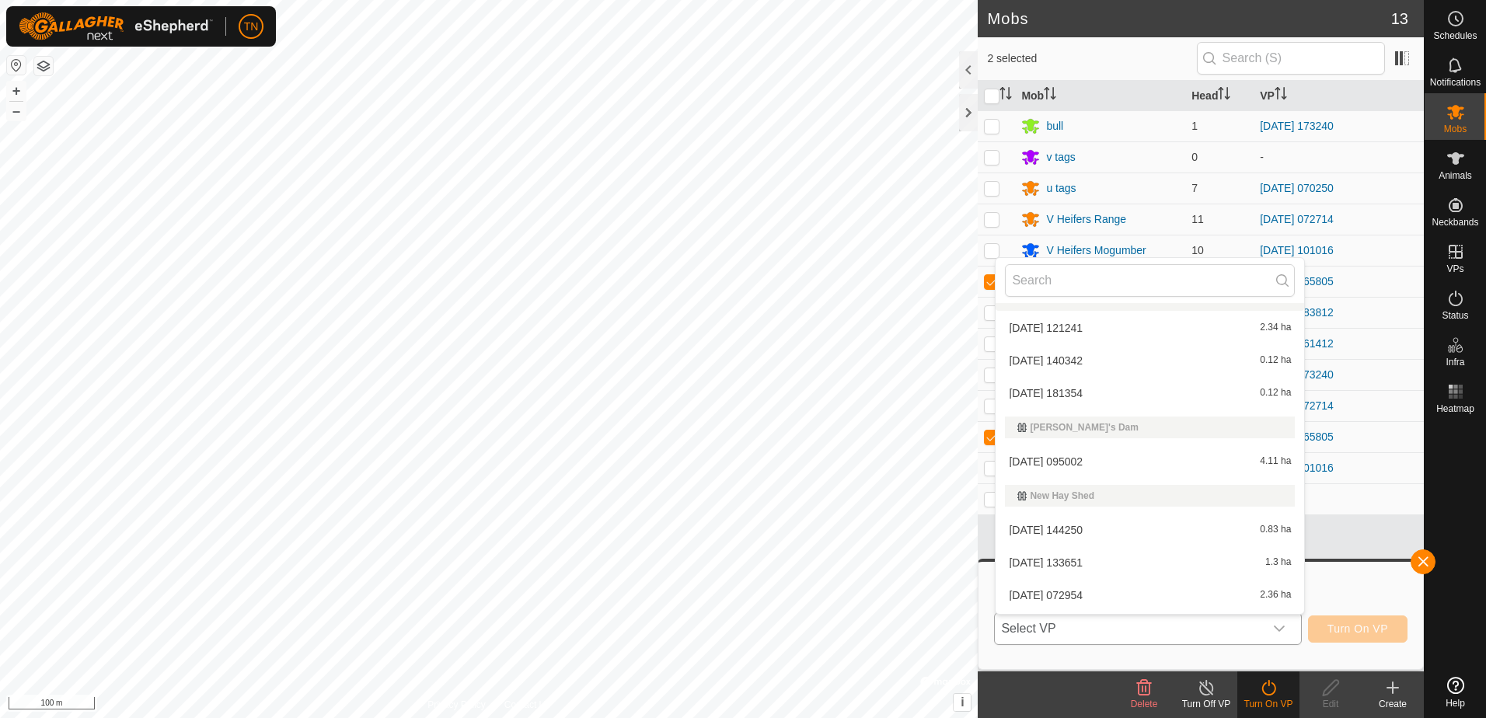
scroll to position [1575, 0]
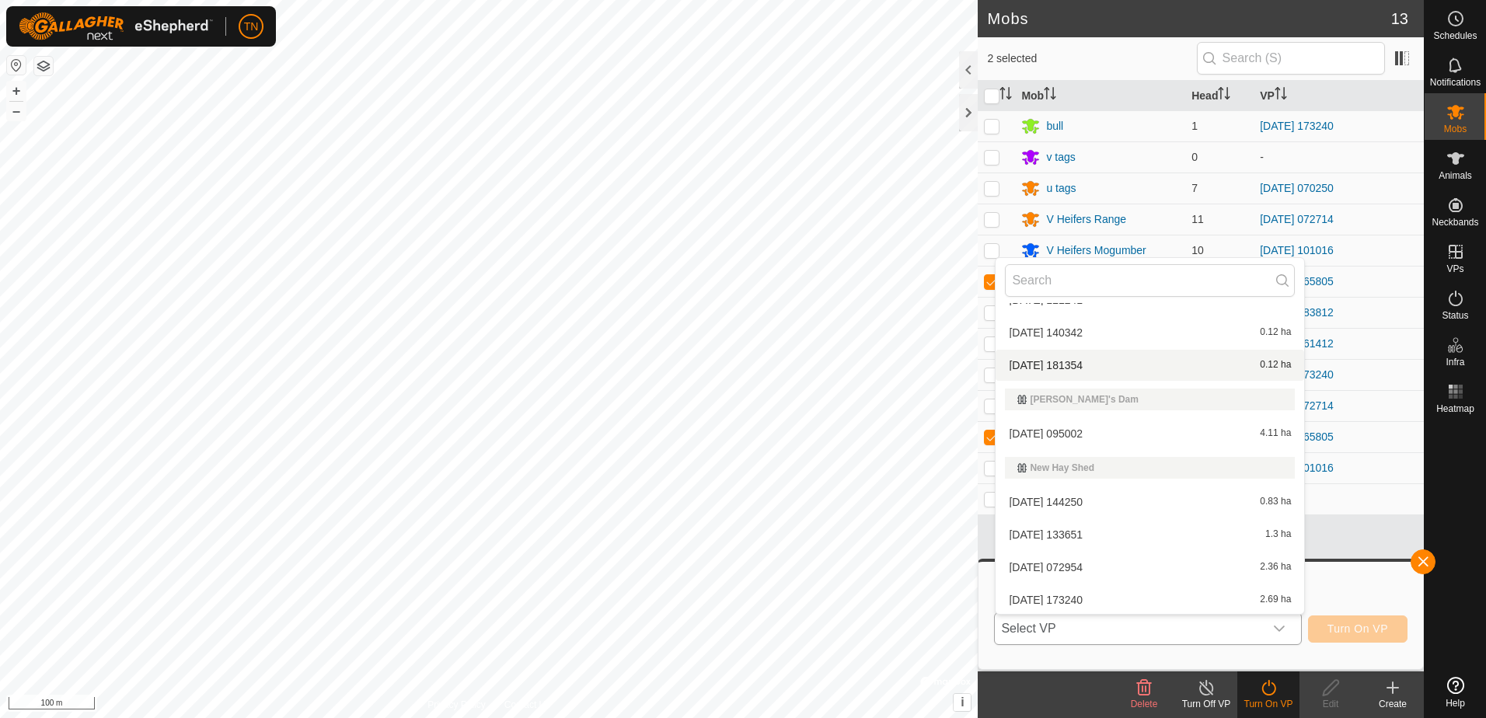
click at [1178, 359] on li "[DATE] 181354 0.12 ha" at bounding box center [1150, 365] width 309 height 31
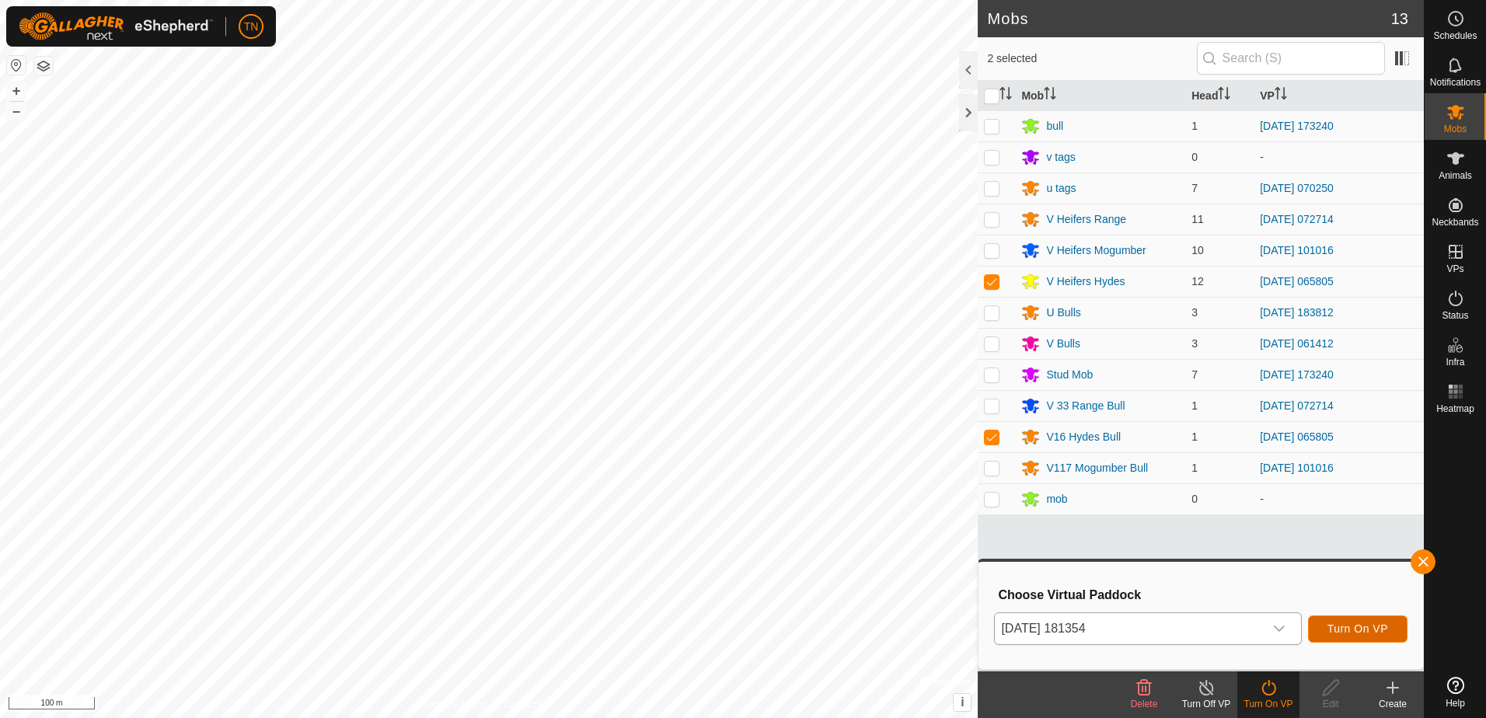
click at [1354, 623] on span "Turn On VP" at bounding box center [1357, 629] width 61 height 12
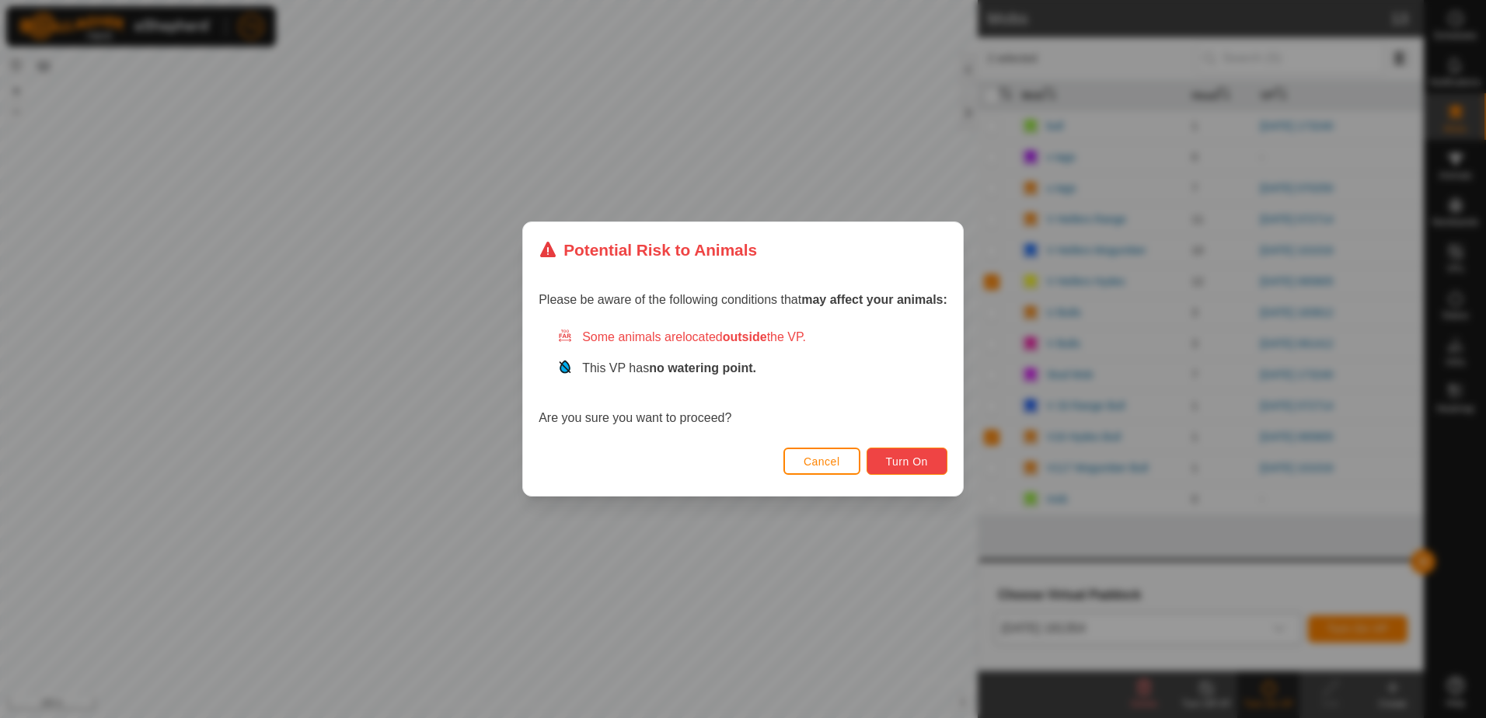
click at [897, 468] on span "Turn On" at bounding box center [907, 461] width 42 height 12
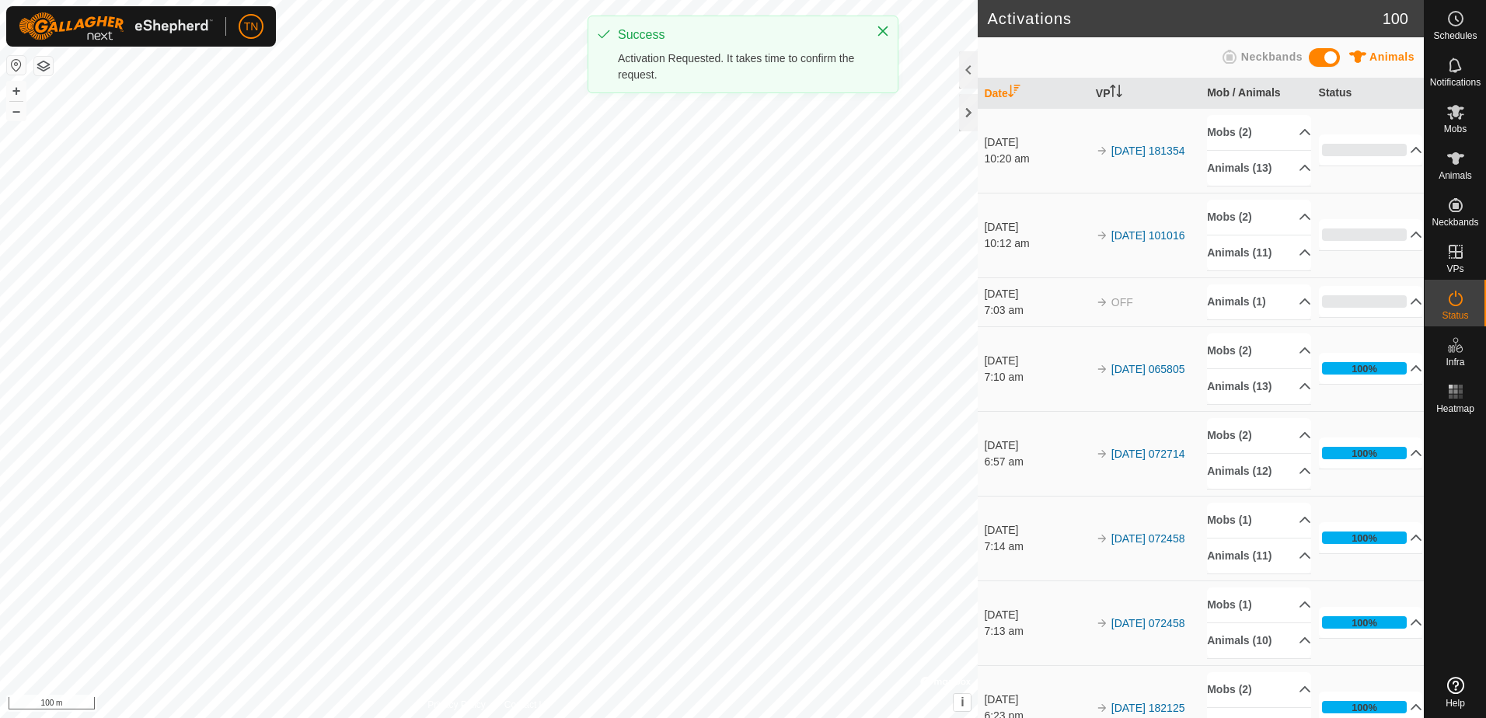
click at [1031, 706] on div "Activations 100 Animals Neckbands Date VP Mob / Animals Status [DATE] 10:20 am …" at bounding box center [712, 359] width 1424 height 718
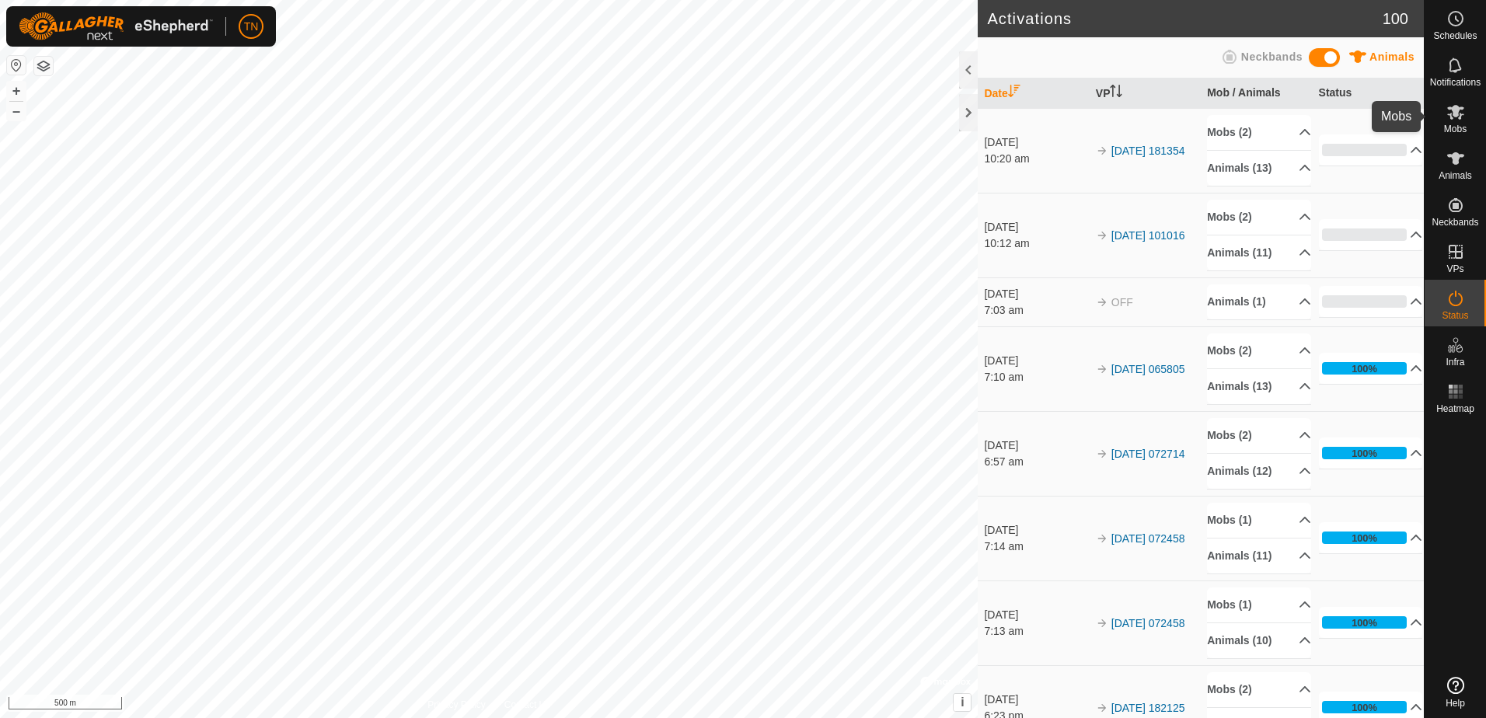
click at [1459, 117] on icon at bounding box center [1455, 112] width 17 height 15
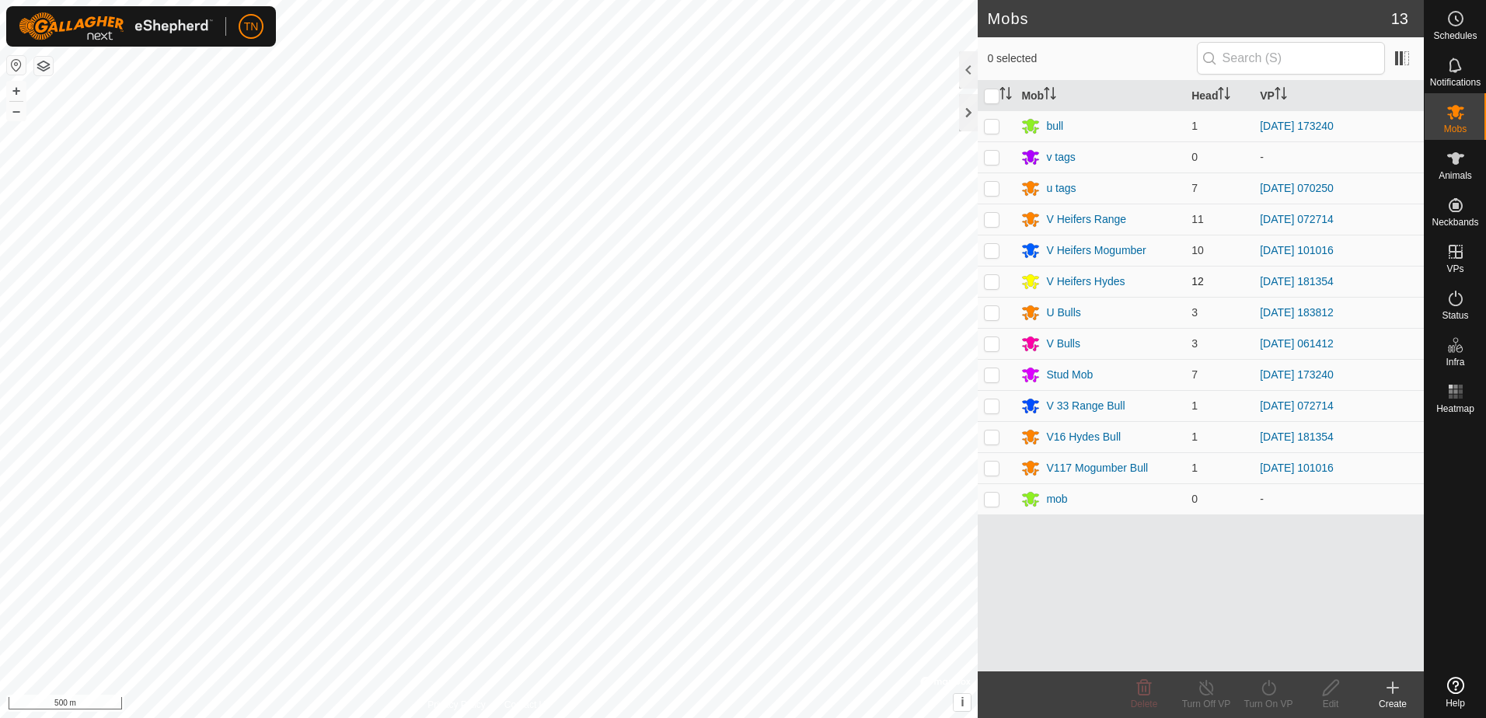
click at [991, 282] on p-checkbox at bounding box center [992, 281] width 16 height 12
checkbox input "true"
click at [985, 436] on p-checkbox at bounding box center [992, 437] width 16 height 12
checkbox input "true"
click at [1271, 704] on div "Turn On VP" at bounding box center [1268, 704] width 62 height 14
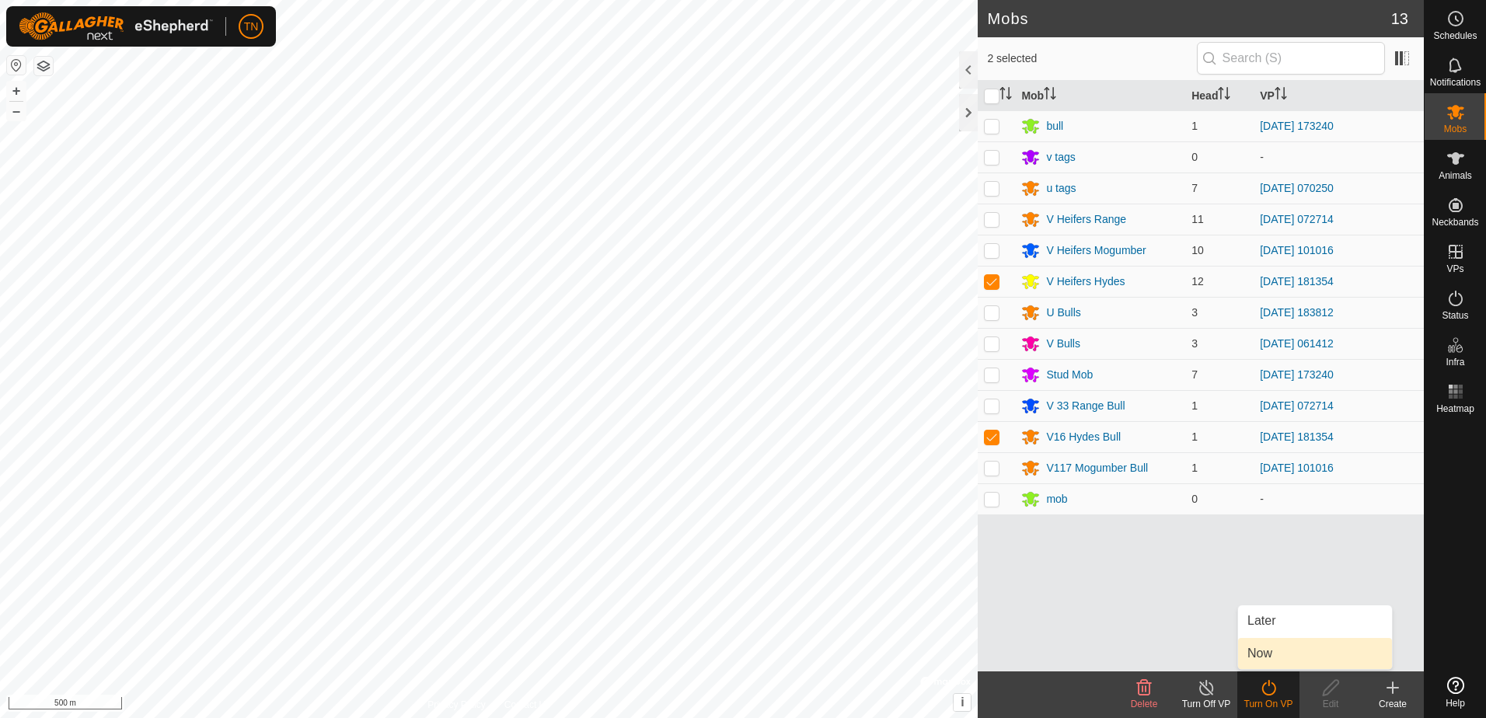
click at [1267, 658] on link "Now" at bounding box center [1315, 653] width 154 height 31
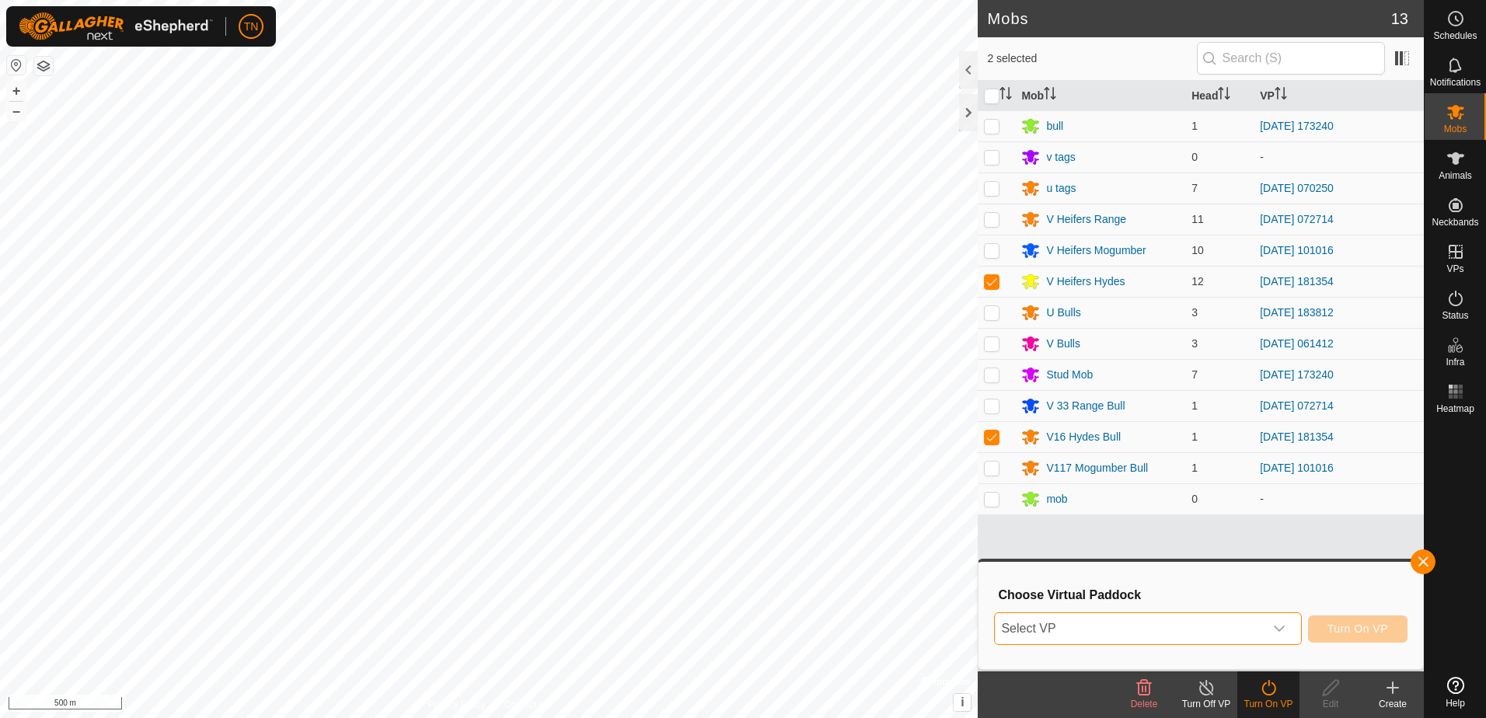
click at [1115, 626] on span "Select VP" at bounding box center [1129, 628] width 268 height 31
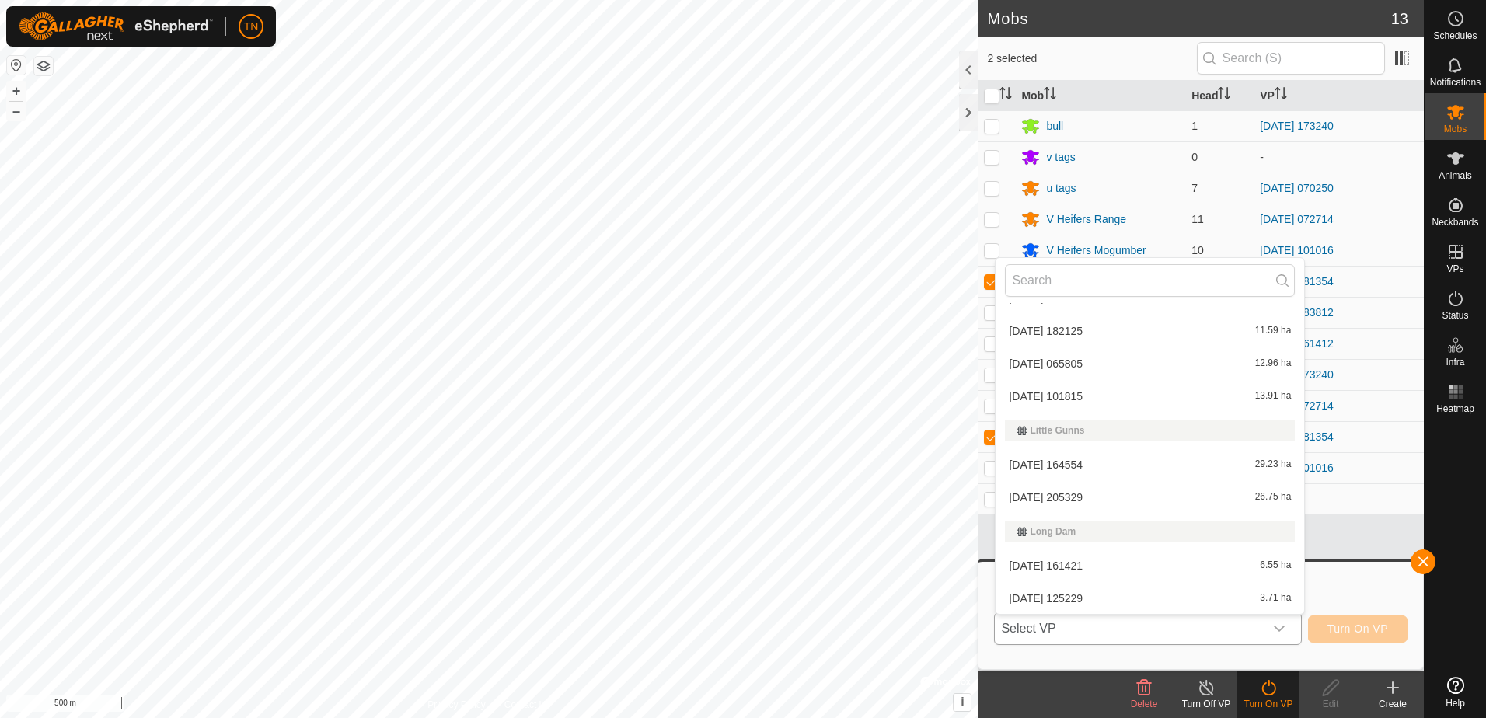
scroll to position [1321, 0]
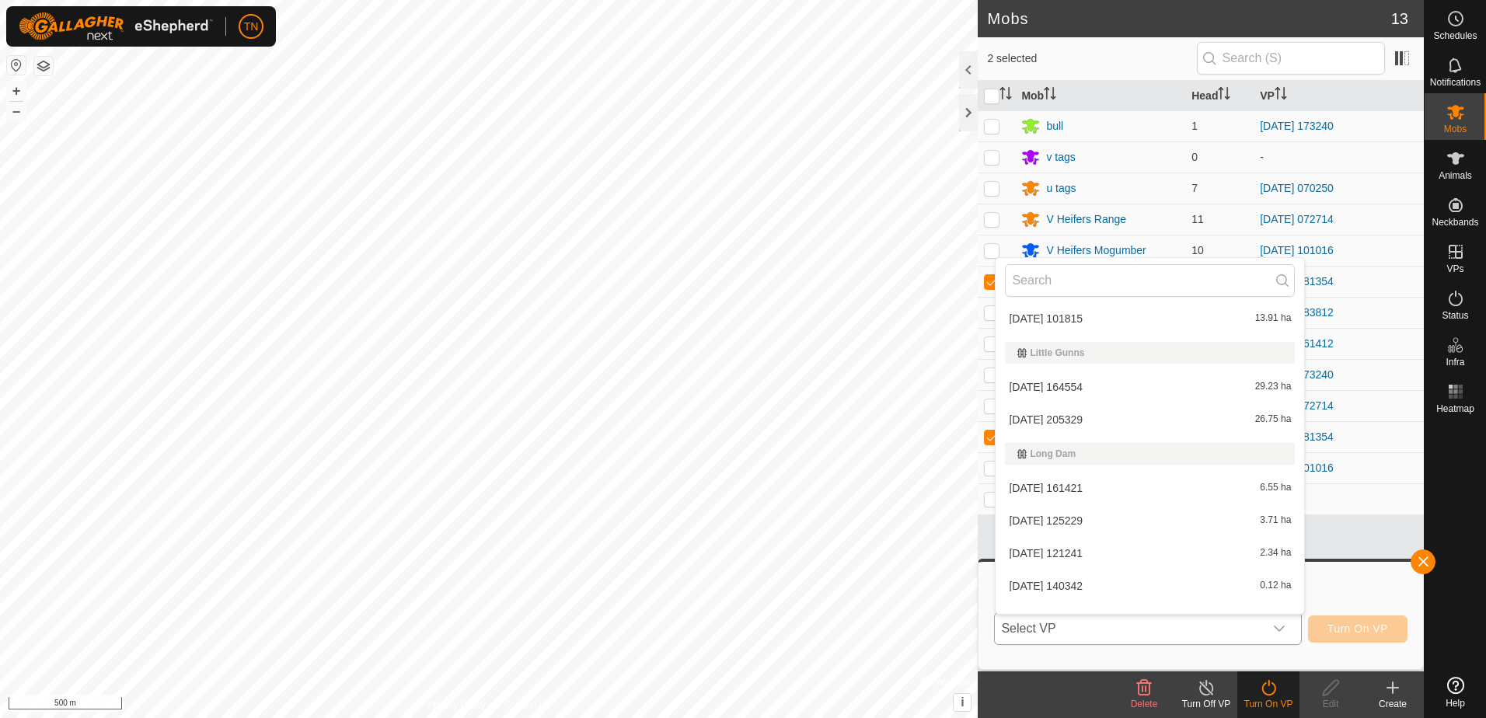
click at [1083, 313] on li "[DATE] 101815 13.91 ha" at bounding box center [1150, 318] width 309 height 31
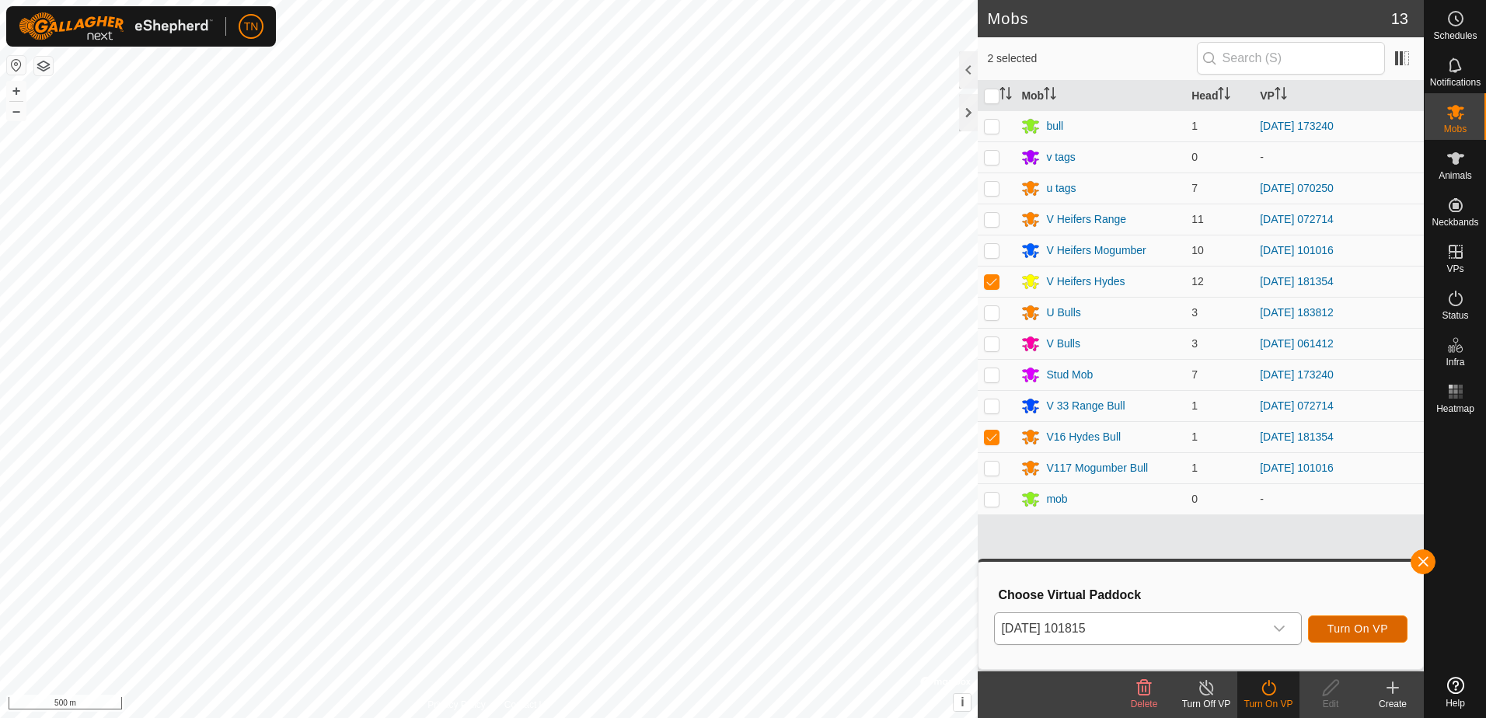
click at [1368, 628] on span "Turn On VP" at bounding box center [1357, 629] width 61 height 12
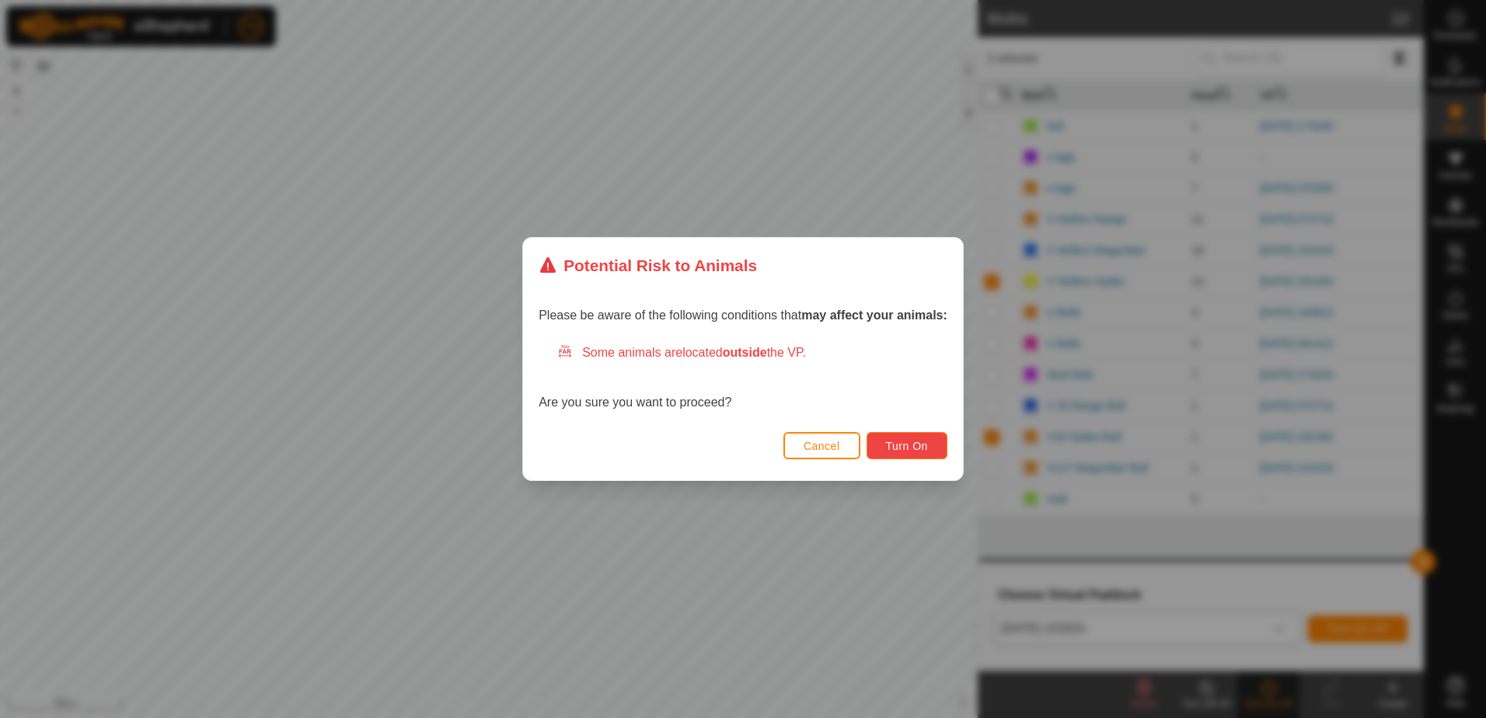
click at [904, 451] on span "Turn On" at bounding box center [907, 446] width 42 height 12
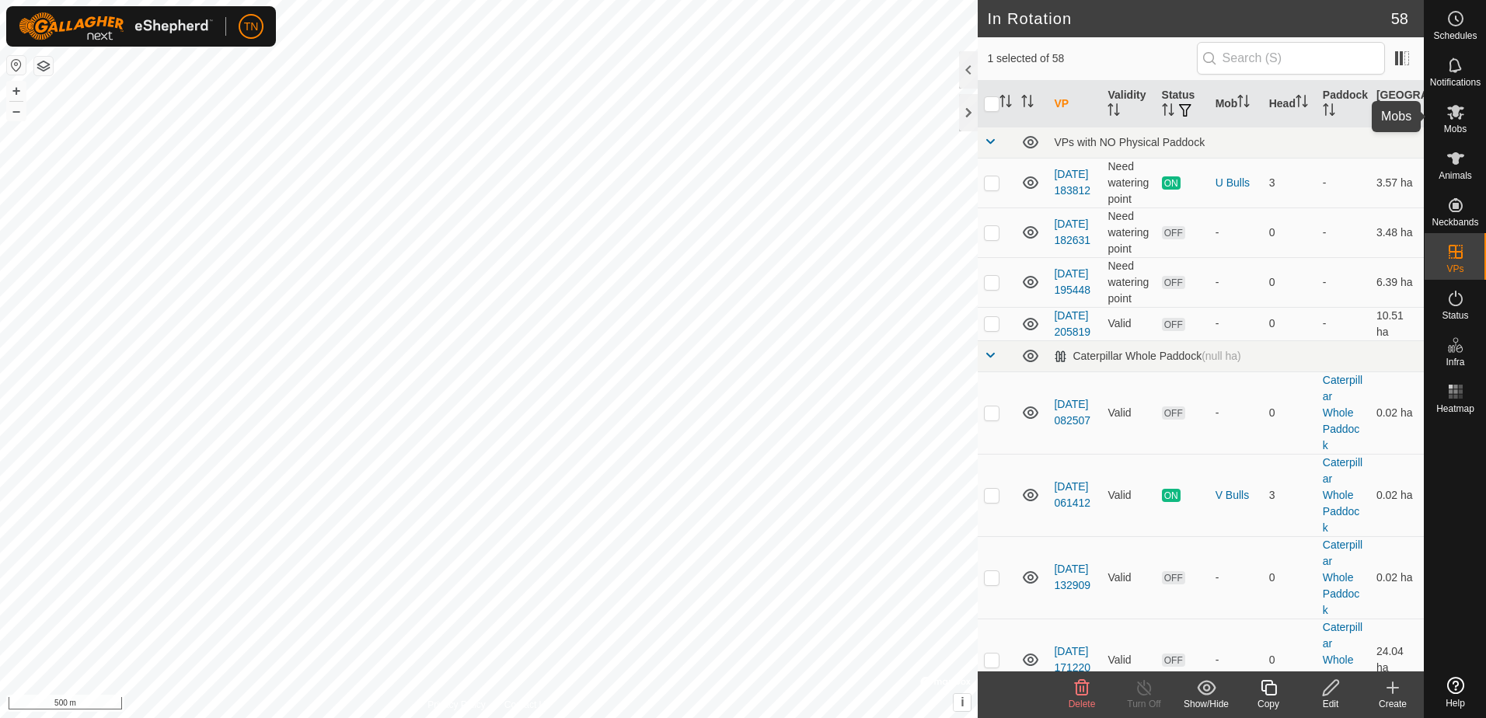
click at [1459, 117] on icon at bounding box center [1455, 112] width 19 height 19
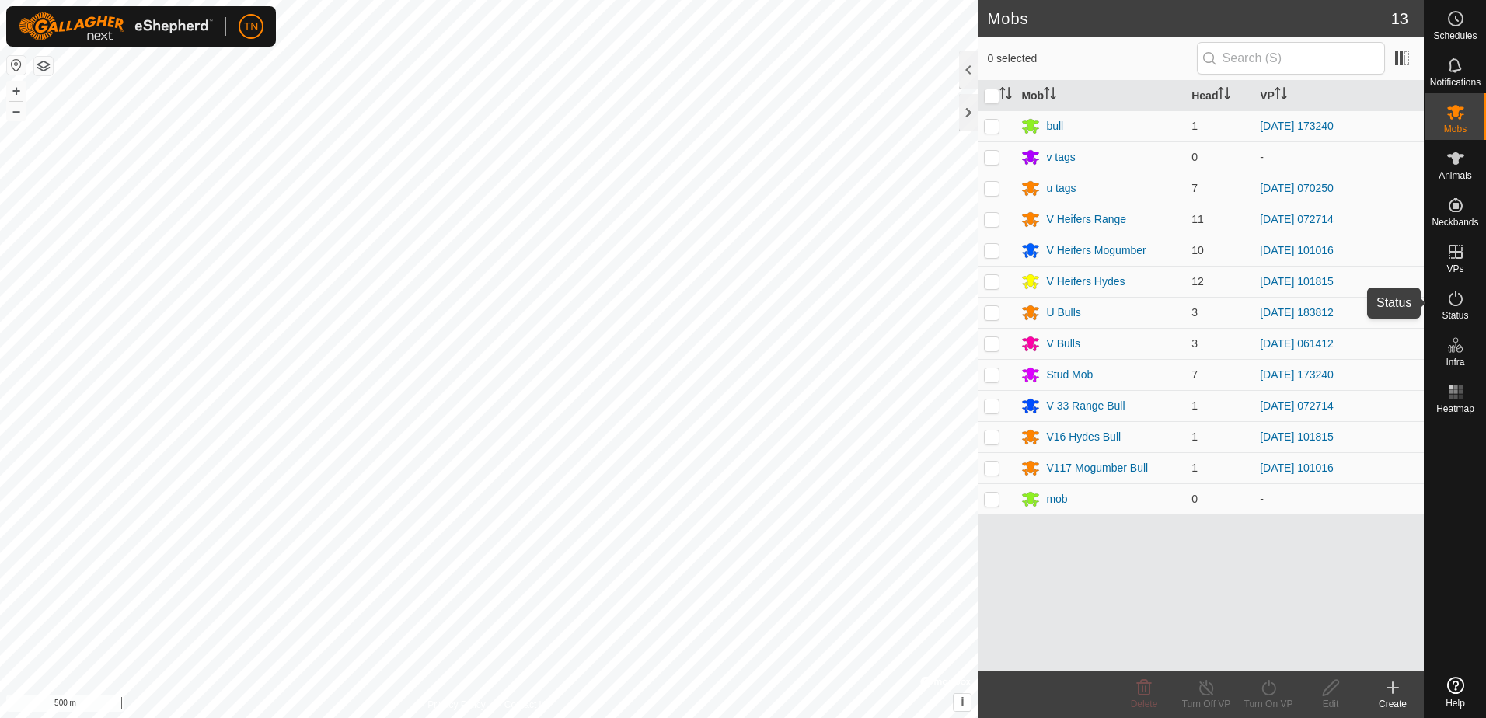
click at [1453, 304] on icon at bounding box center [1455, 298] width 19 height 19
